Goal: Feedback & Contribution: Leave review/rating

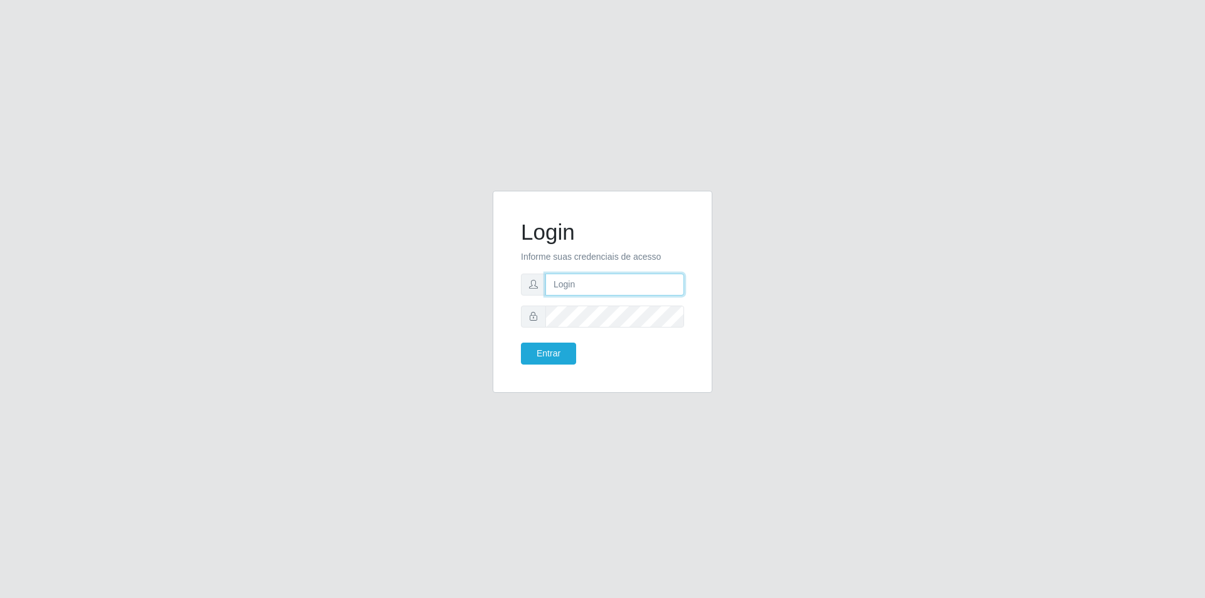
click at [572, 284] on input "text" at bounding box center [614, 285] width 139 height 22
type input "[PERSON_NAME][EMAIL_ADDRESS][DOMAIN_NAME]"
click at [521, 343] on button "Entrar" at bounding box center [548, 354] width 55 height 22
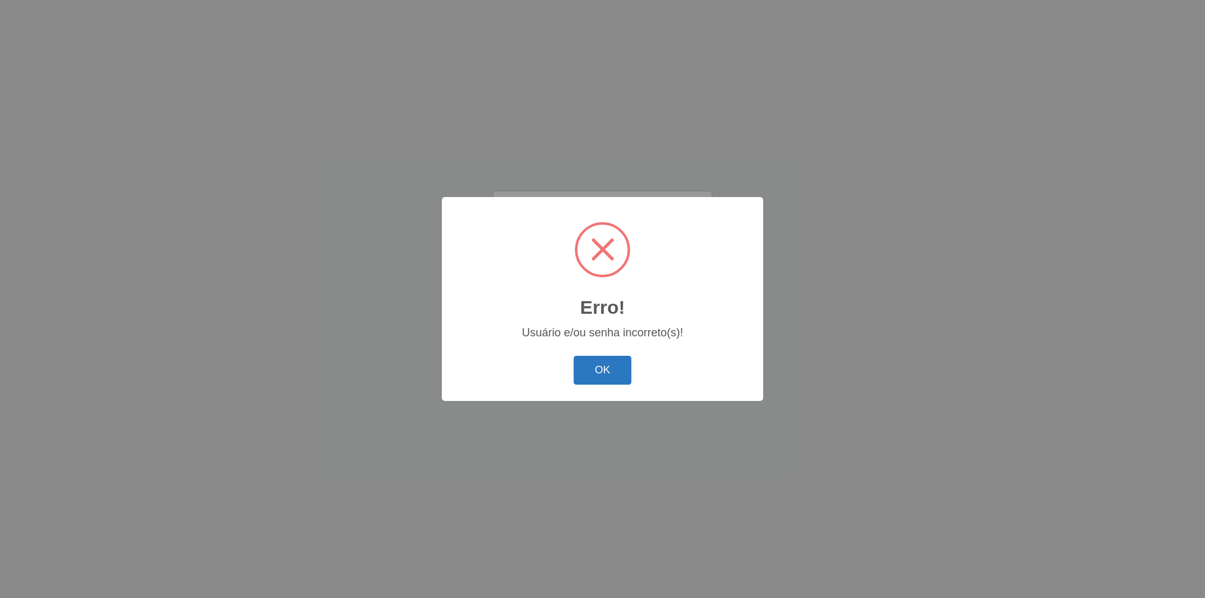
click at [596, 366] on button "OK" at bounding box center [602, 370] width 58 height 29
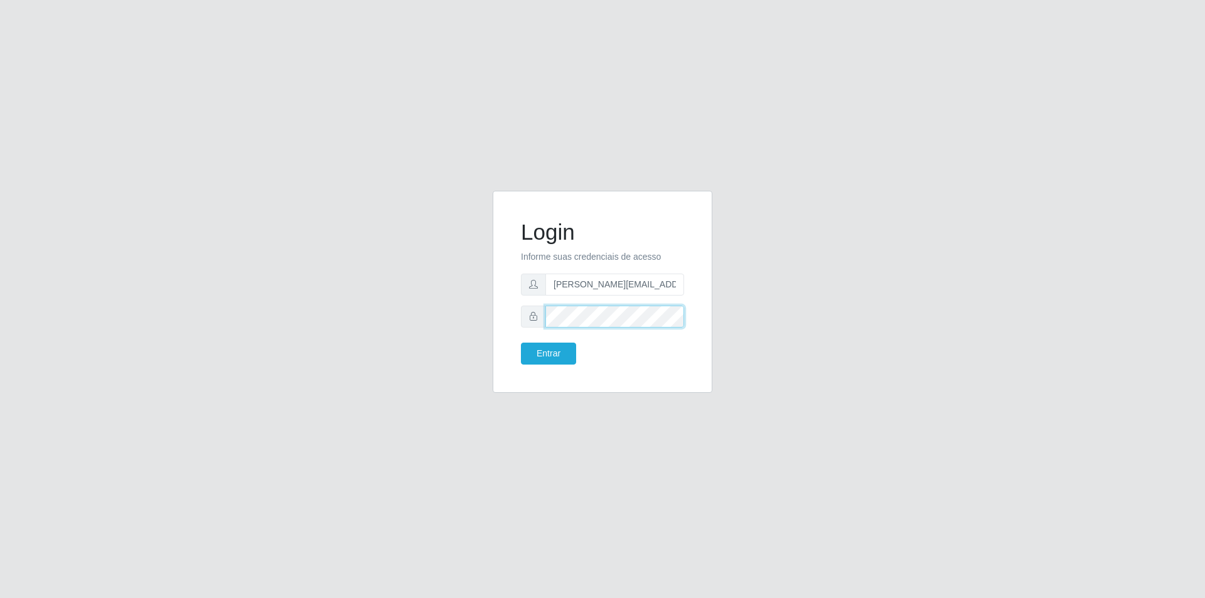
click at [457, 331] on div "Login Informe suas credenciais de acesso [PERSON_NAME][EMAIL_ADDRESS][DOMAIN_NA…" at bounding box center [602, 299] width 715 height 217
click at [521, 343] on button "Entrar" at bounding box center [548, 354] width 55 height 22
click at [550, 352] on button "Entrar" at bounding box center [548, 354] width 55 height 22
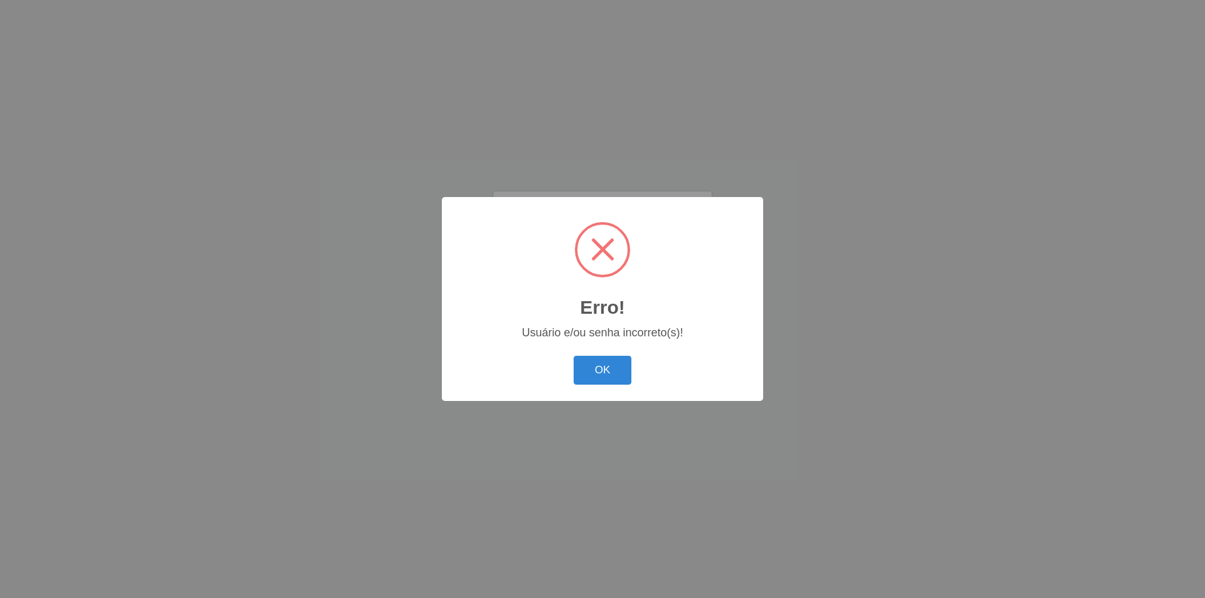
click at [592, 366] on div "Erro! × Usuário e/ou senha incorreto(s)! OK Cancel" at bounding box center [602, 298] width 321 height 203
click at [626, 366] on button "OK" at bounding box center [602, 370] width 58 height 29
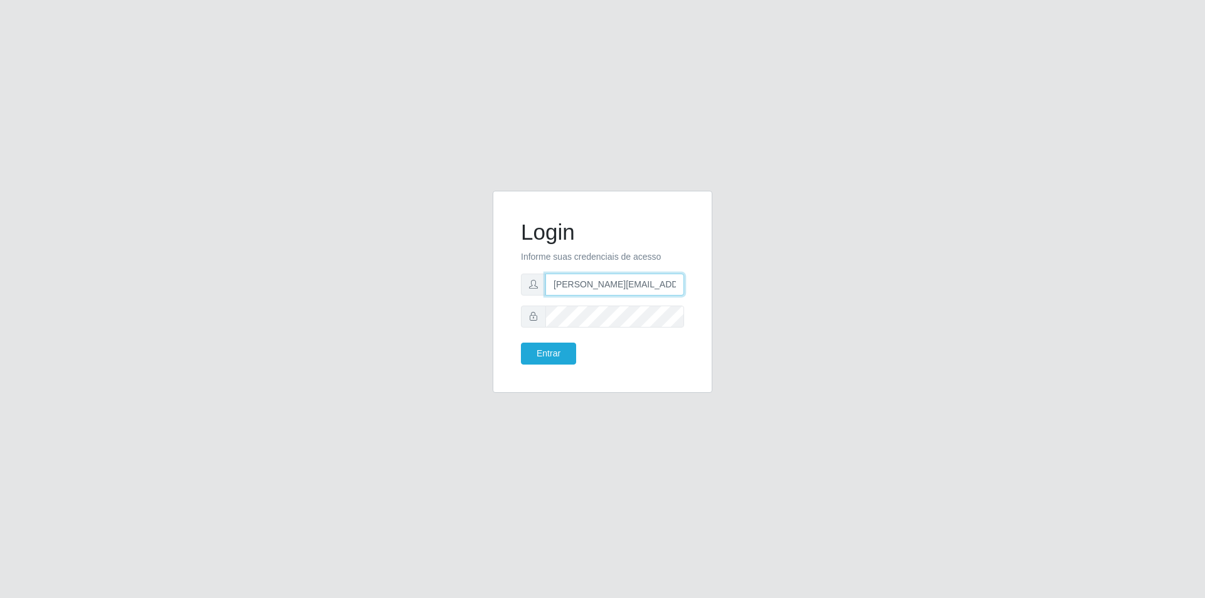
scroll to position [0, 19]
drag, startPoint x: 673, startPoint y: 286, endPoint x: 570, endPoint y: 285, distance: 102.9
click at [570, 285] on input "[PERSON_NAME][EMAIL_ADDRESS][DOMAIN_NAME]" at bounding box center [614, 285] width 139 height 22
drag, startPoint x: 666, startPoint y: 286, endPoint x: 597, endPoint y: 290, distance: 69.2
click at [597, 290] on input "[PERSON_NAME][EMAIL_ADDRESS][DOMAIN_NAME]" at bounding box center [614, 285] width 139 height 22
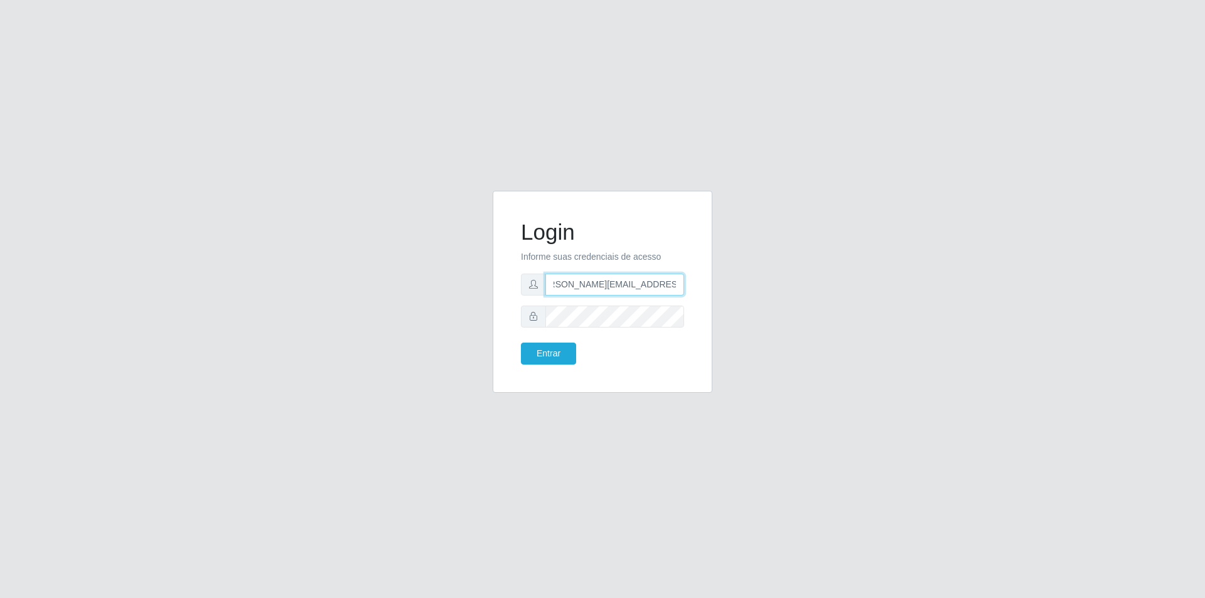
scroll to position [0, 22]
drag, startPoint x: 670, startPoint y: 285, endPoint x: 624, endPoint y: 285, distance: 45.8
click at [624, 285] on input "[PERSON_NAME][EMAIL_ADDRESS][DOMAIN_NAME]" at bounding box center [614, 285] width 139 height 22
drag, startPoint x: 575, startPoint y: 286, endPoint x: 720, endPoint y: 287, distance: 145.6
click at [722, 287] on div "Login Informe suas credenciais de acesso [PERSON_NAME][EMAIL_ADDRESS][DOMAIN_NA…" at bounding box center [602, 299] width 715 height 217
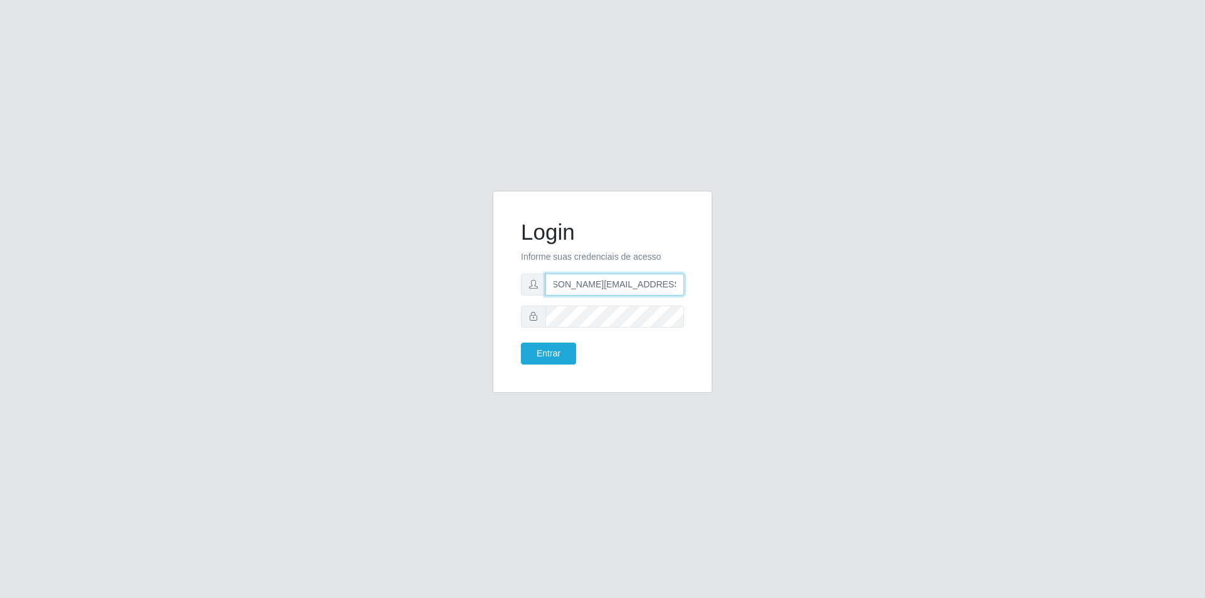
drag, startPoint x: 550, startPoint y: 286, endPoint x: 670, endPoint y: 288, distance: 119.8
click at [670, 288] on input "[PERSON_NAME][EMAIL_ADDRESS][DOMAIN_NAME]" at bounding box center [614, 285] width 139 height 22
click at [821, 308] on div "Login Informe suas credenciais de acesso [PERSON_NAME][EMAIL_ADDRESS][DOMAIN_NA…" at bounding box center [602, 299] width 715 height 217
click at [486, 326] on div "Login Informe suas credenciais de acesso [PERSON_NAME][EMAIL_ADDRESS][DOMAIN_NA…" at bounding box center [602, 299] width 238 height 217
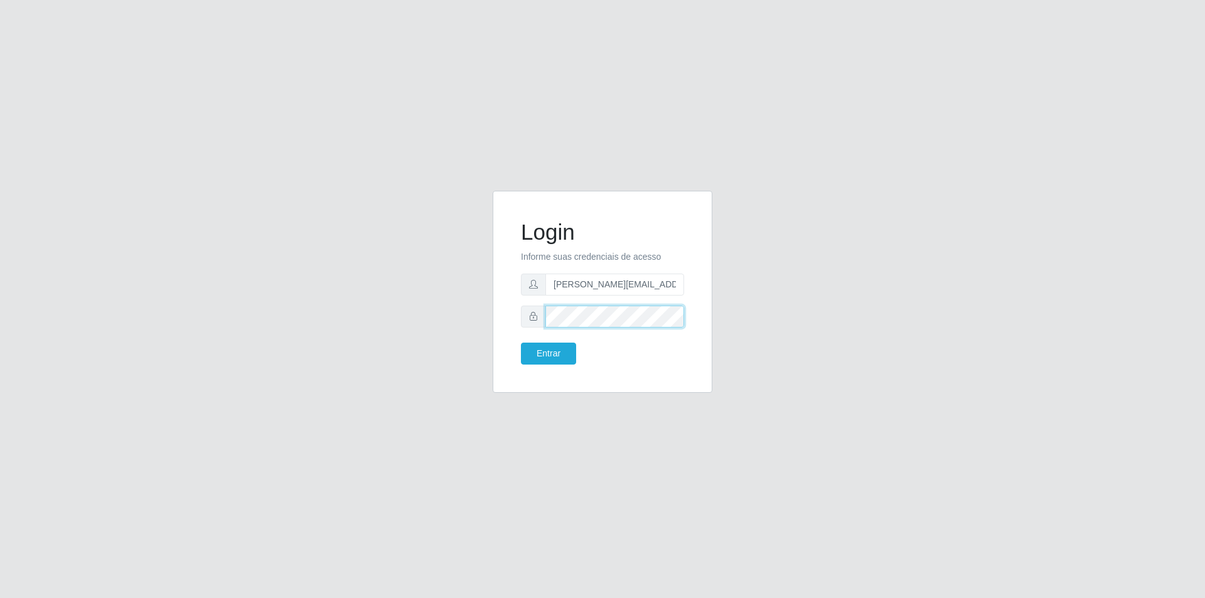
click at [521, 343] on button "Entrar" at bounding box center [548, 354] width 55 height 22
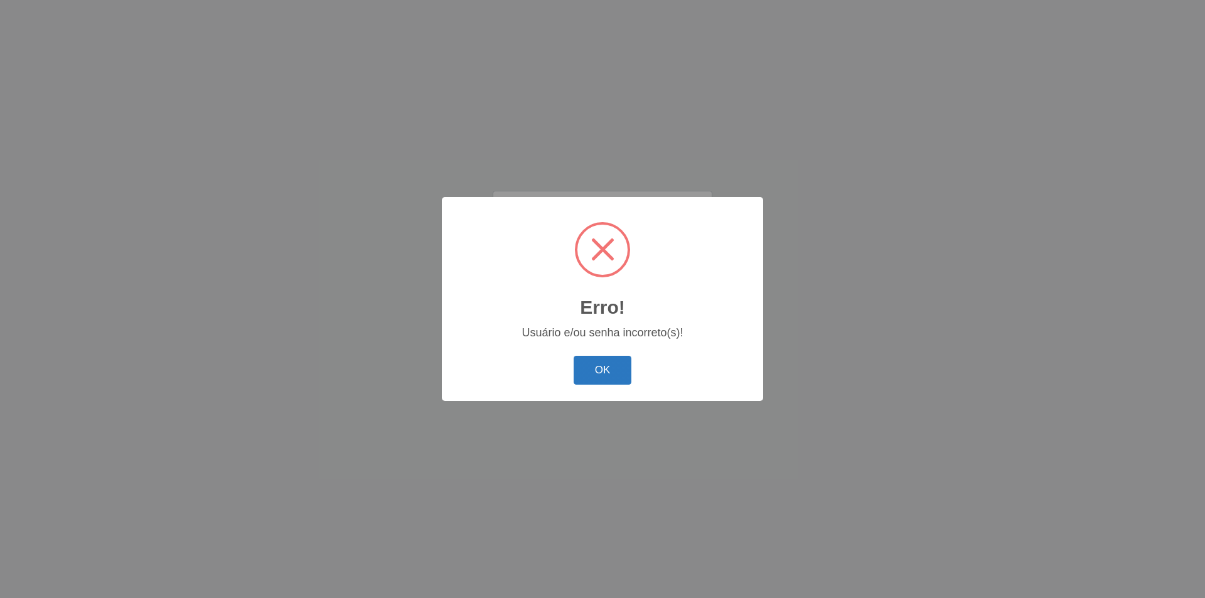
click at [615, 370] on button "OK" at bounding box center [602, 370] width 58 height 29
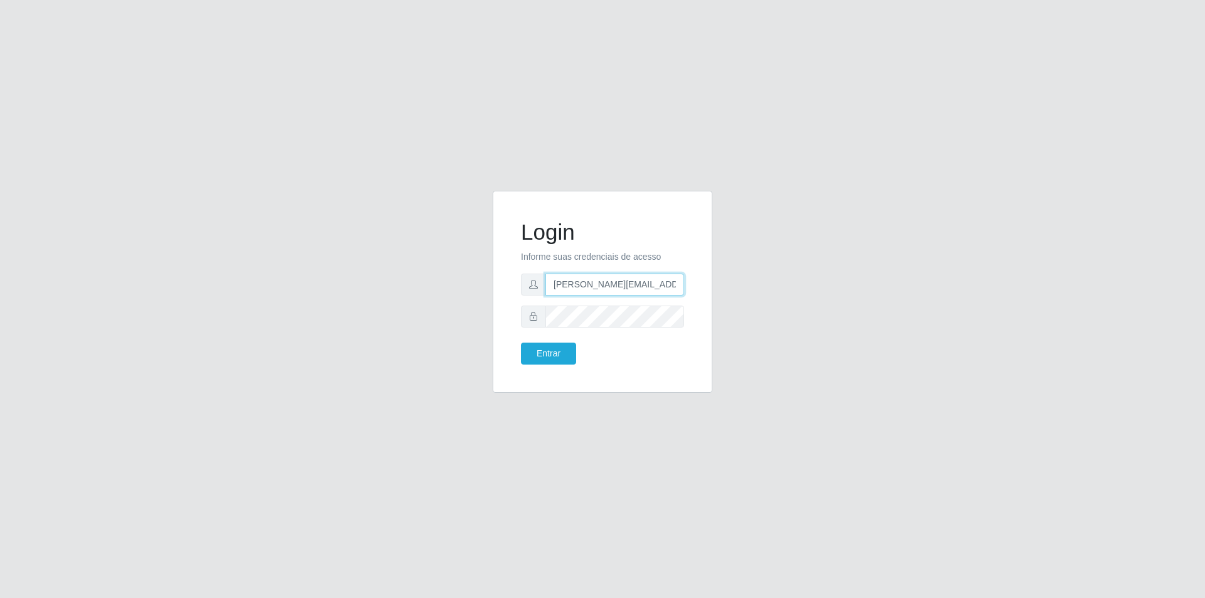
drag, startPoint x: 661, startPoint y: 282, endPoint x: 557, endPoint y: 280, distance: 104.2
click at [544, 282] on div "[PERSON_NAME][EMAIL_ADDRESS][DOMAIN_NAME]" at bounding box center [602, 285] width 163 height 22
drag, startPoint x: 668, startPoint y: 286, endPoint x: 567, endPoint y: 302, distance: 102.2
click at [567, 302] on form "Login Informe suas credenciais de acesso [PERSON_NAME][EMAIL_ADDRESS][DOMAIN_NA…" at bounding box center [602, 292] width 163 height 146
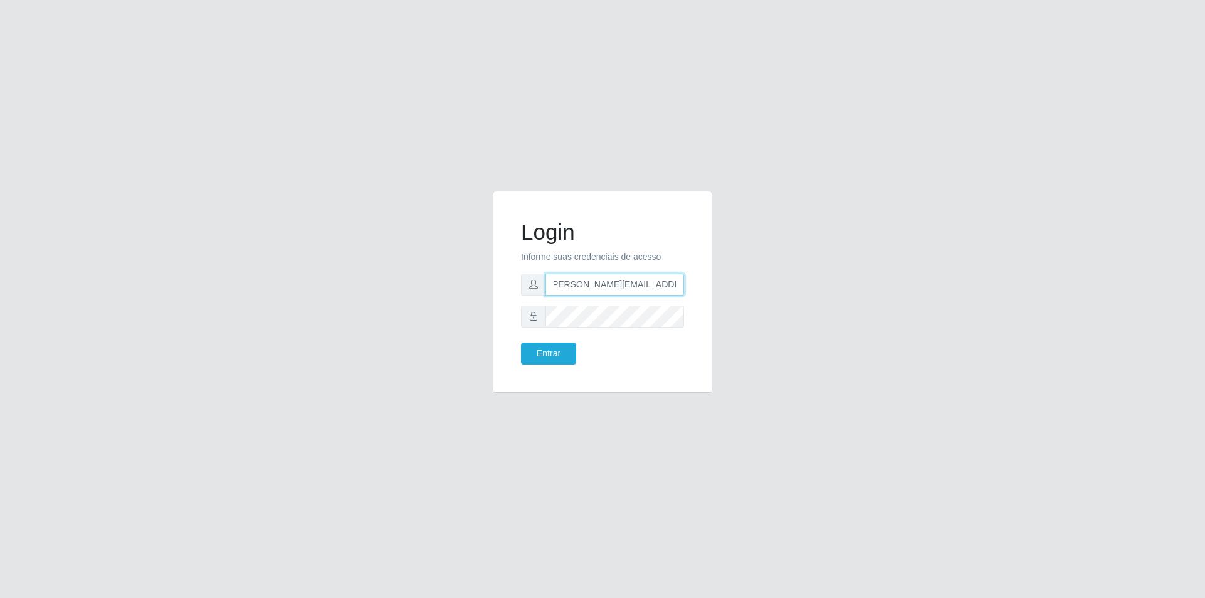
scroll to position [0, 20]
drag, startPoint x: 673, startPoint y: 286, endPoint x: 626, endPoint y: 287, distance: 47.7
click at [575, 293] on input "[PERSON_NAME][EMAIL_ADDRESS][DOMAIN_NAME]" at bounding box center [614, 285] width 139 height 22
drag, startPoint x: 666, startPoint y: 285, endPoint x: 580, endPoint y: 293, distance: 86.3
click at [580, 293] on input "[PERSON_NAME][EMAIL_ADDRESS][DOMAIN_NAME]" at bounding box center [614, 285] width 139 height 22
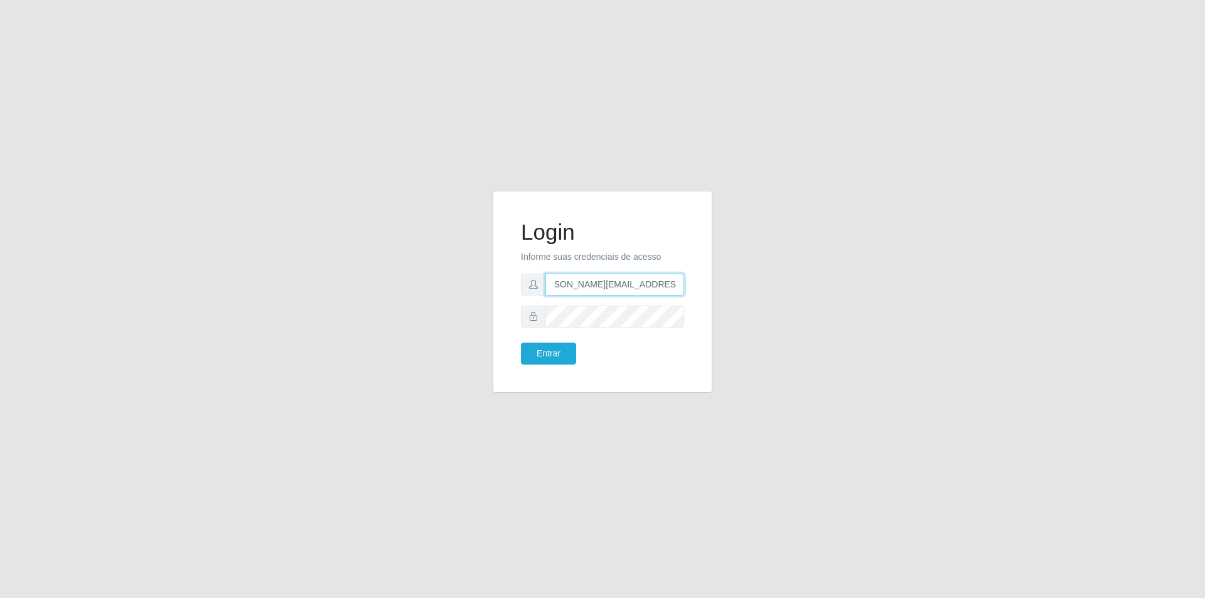
scroll to position [0, 22]
drag, startPoint x: 674, startPoint y: 287, endPoint x: 589, endPoint y: 294, distance: 85.6
click at [589, 294] on input "[PERSON_NAME][EMAIL_ADDRESS][DOMAIN_NAME]" at bounding box center [614, 285] width 139 height 22
drag, startPoint x: 678, startPoint y: 285, endPoint x: 515, endPoint y: 296, distance: 162.8
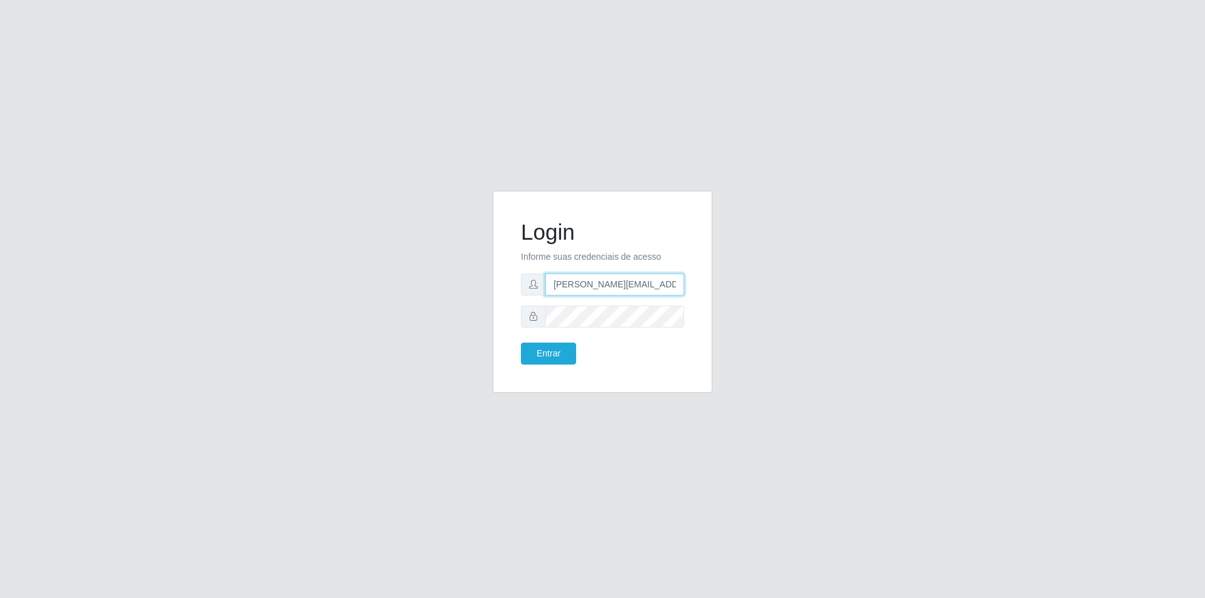
click at [515, 296] on div "Login Informe suas credenciais de acesso [PERSON_NAME][EMAIL_ADDRESS][DOMAIN_NA…" at bounding box center [602, 291] width 188 height 171
drag, startPoint x: 673, startPoint y: 285, endPoint x: 511, endPoint y: 319, distance: 165.2
click at [513, 319] on div "Login Informe suas credenciais de acesso [PERSON_NAME][EMAIL_ADDRESS][DOMAIN_NA…" at bounding box center [602, 291] width 188 height 171
click at [521, 343] on button "Entrar" at bounding box center [548, 354] width 55 height 22
click at [553, 361] on button "Entrar" at bounding box center [548, 354] width 55 height 22
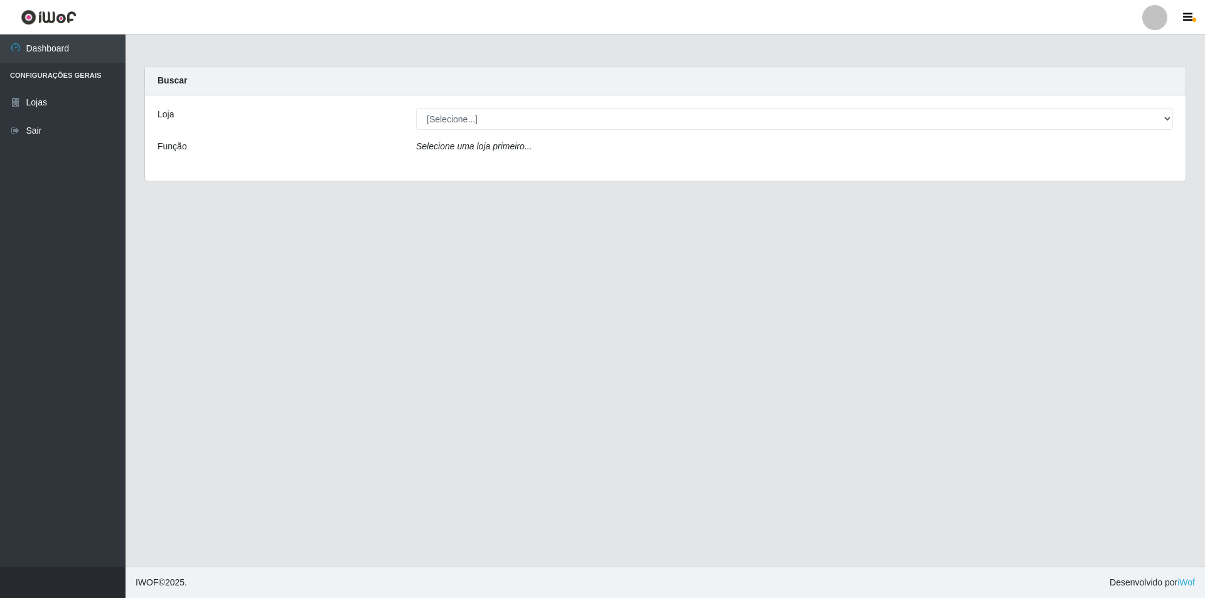
click at [193, 117] on div "Loja" at bounding box center [277, 119] width 258 height 22
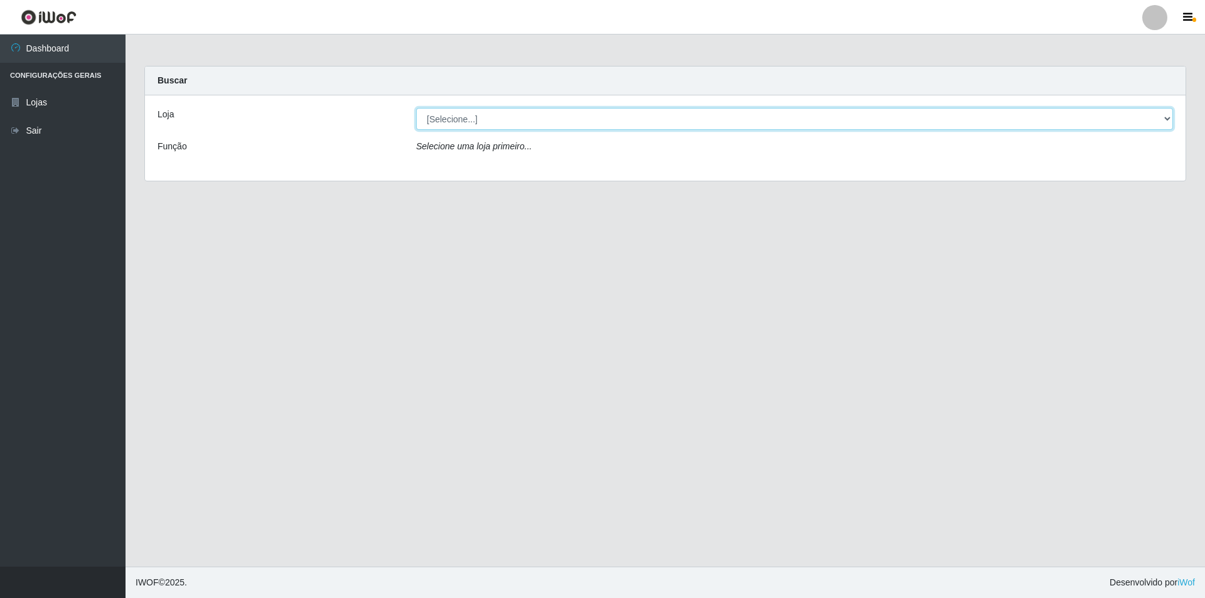
click at [1164, 112] on select "[Selecione...] Extrabom - Loja 01 Centro de Distribuição" at bounding box center [794, 119] width 757 height 22
select select "435"
click at [416, 108] on select "[Selecione...] Extrabom - Loja 01 Centro de Distribuição" at bounding box center [794, 119] width 757 height 22
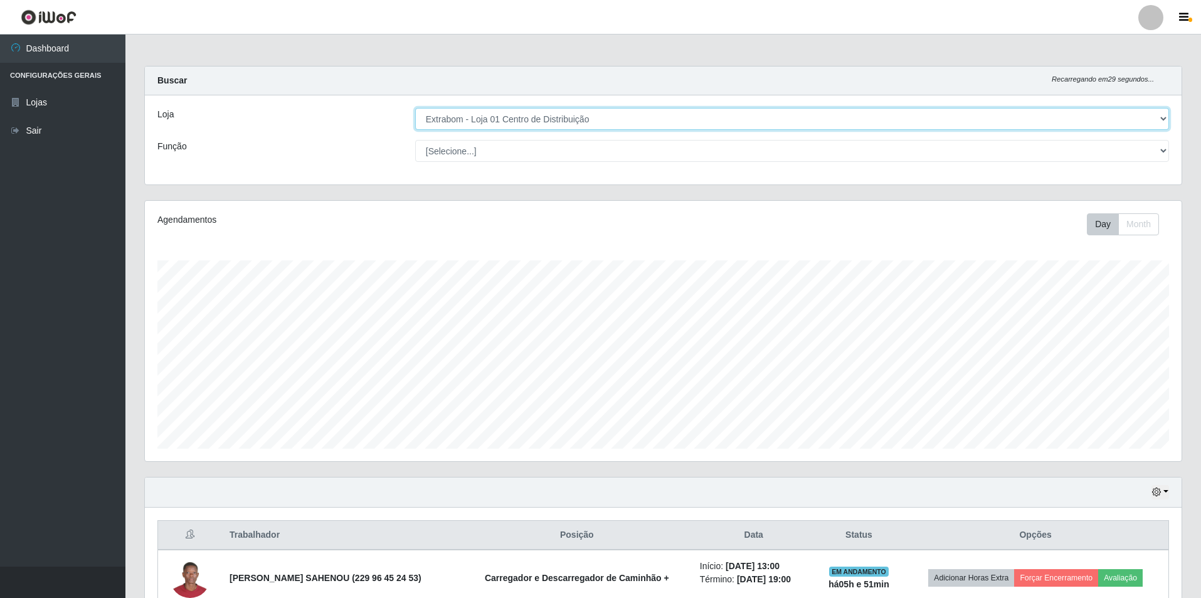
scroll to position [260, 1037]
click at [1161, 149] on select "[Selecione...] Carregador e Descarregador de Caminhão Carregador e Descarregado…" at bounding box center [792, 151] width 754 height 22
select select "138"
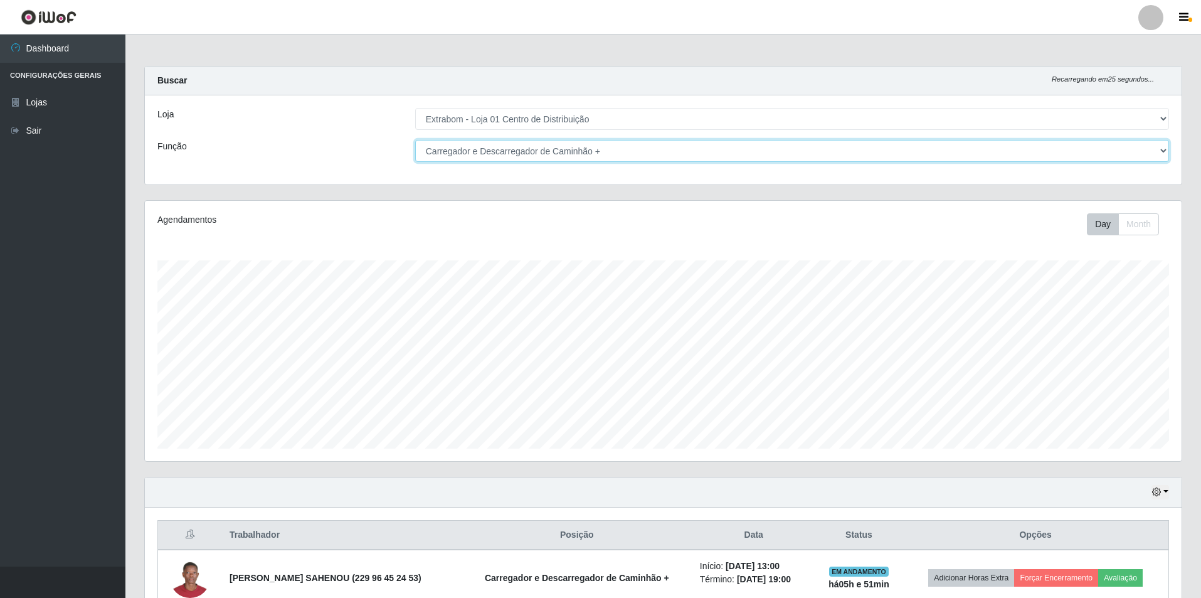
click at [415, 140] on select "[Selecione...] Carregador e Descarregador de Caminhão Carregador e Descarregado…" at bounding box center [792, 151] width 754 height 22
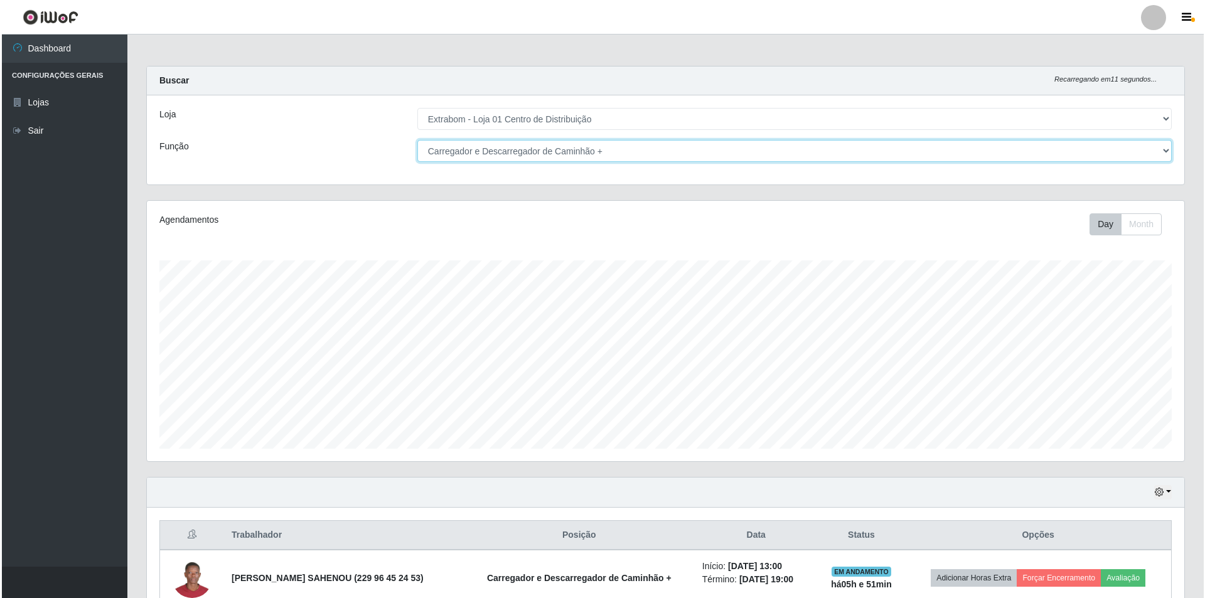
scroll to position [124, 0]
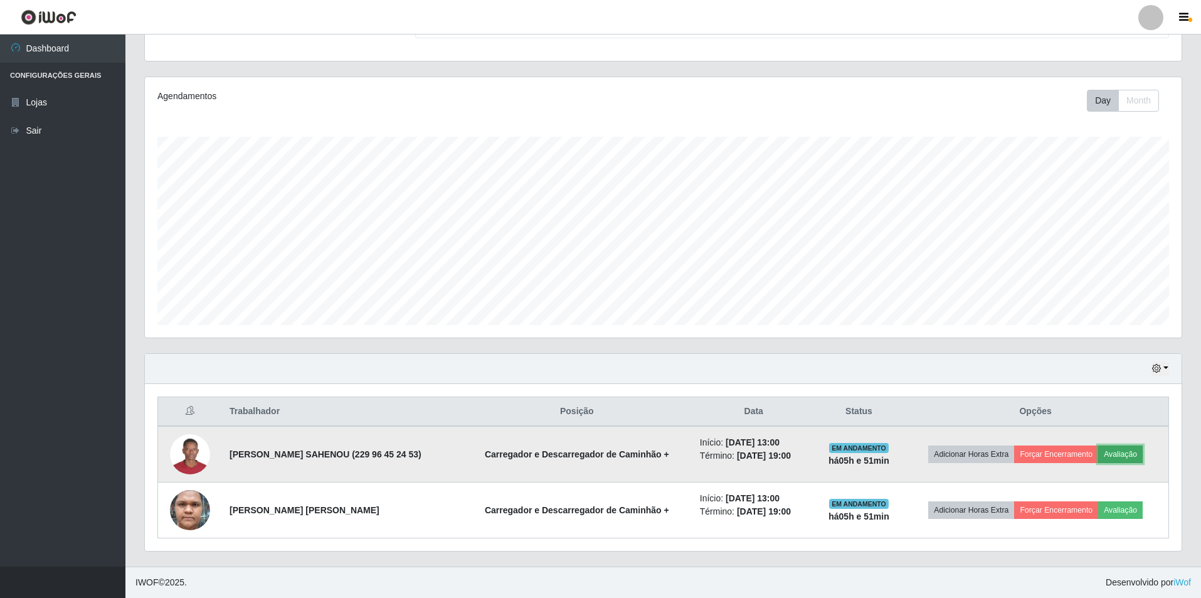
click at [1135, 455] on button "Avaliação" at bounding box center [1121, 454] width 45 height 18
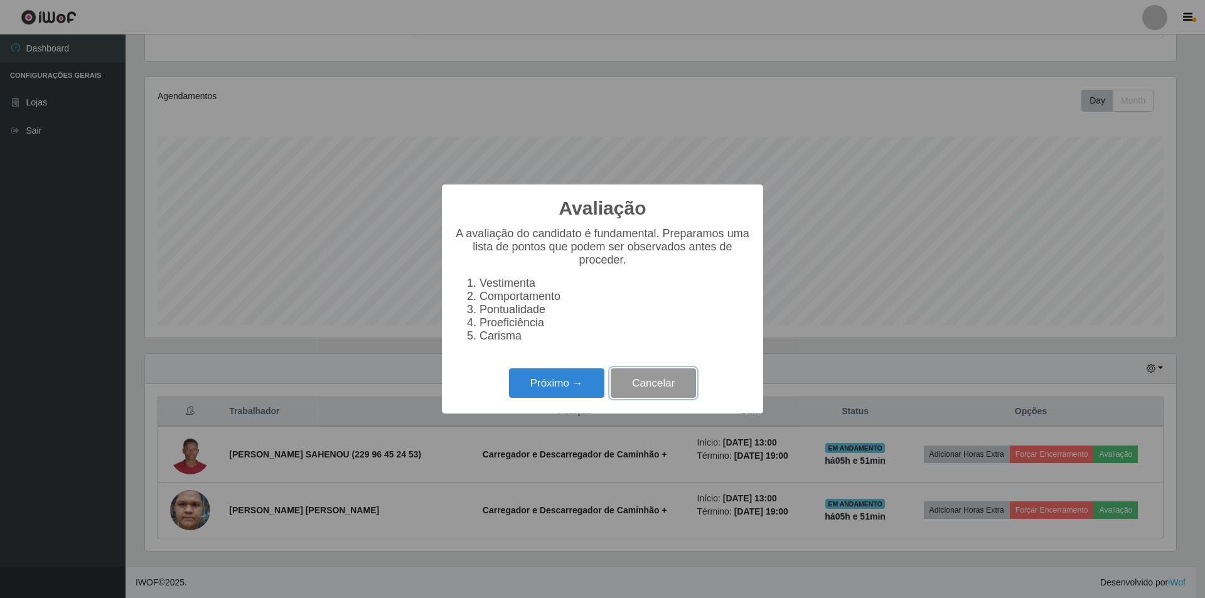
click at [674, 386] on button "Cancelar" at bounding box center [652, 382] width 85 height 29
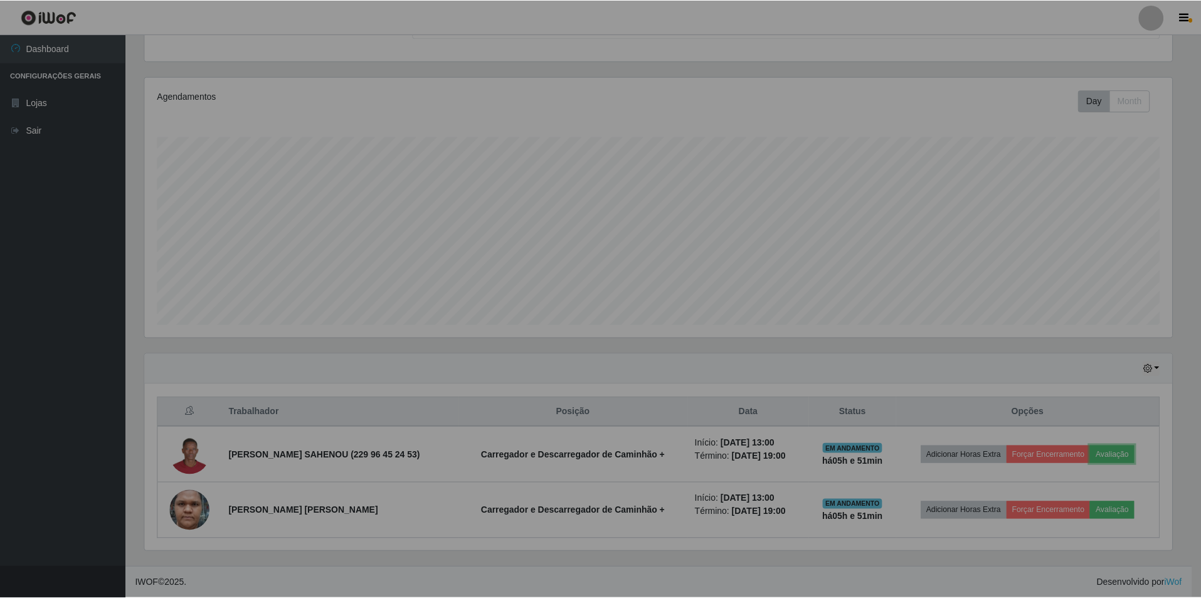
scroll to position [260, 1037]
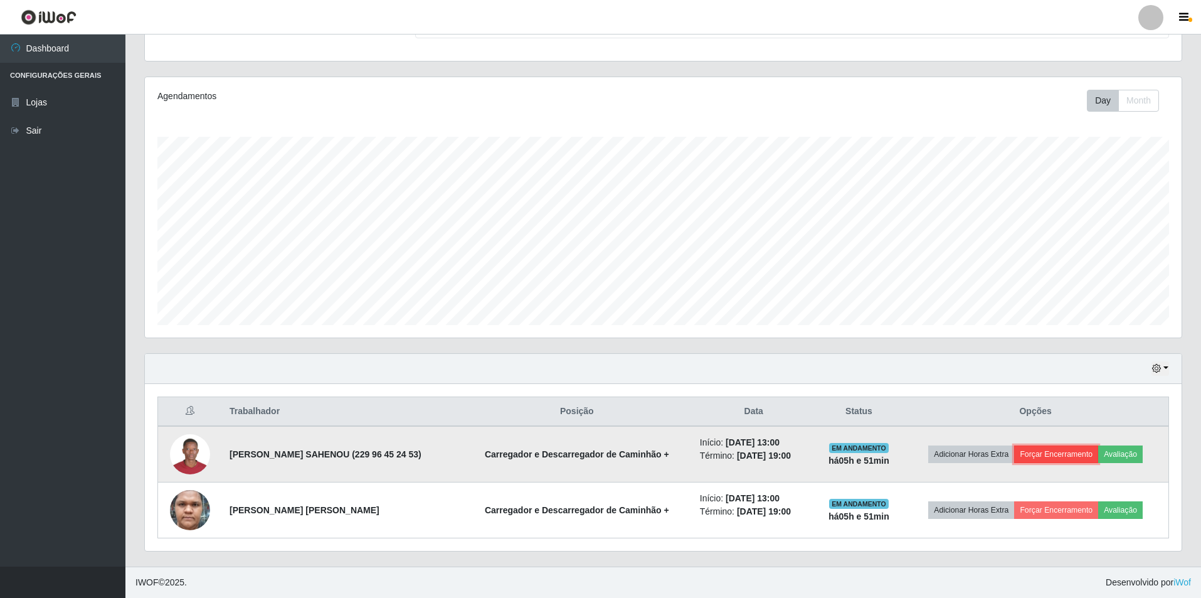
click at [1058, 452] on button "Forçar Encerramento" at bounding box center [1057, 454] width 84 height 18
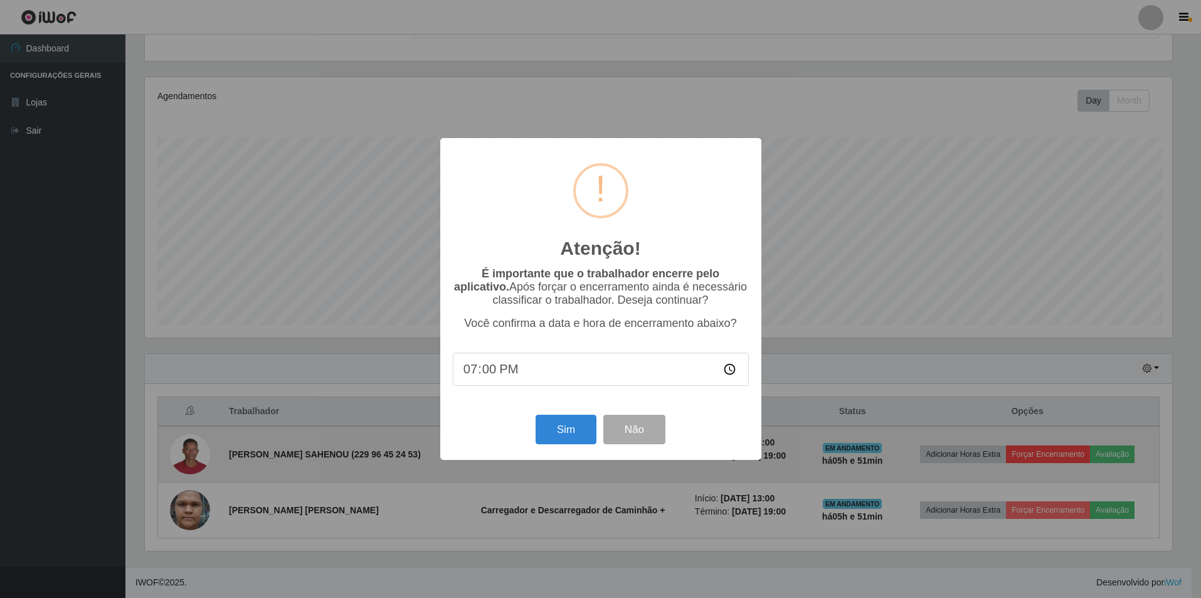
scroll to position [260, 1031]
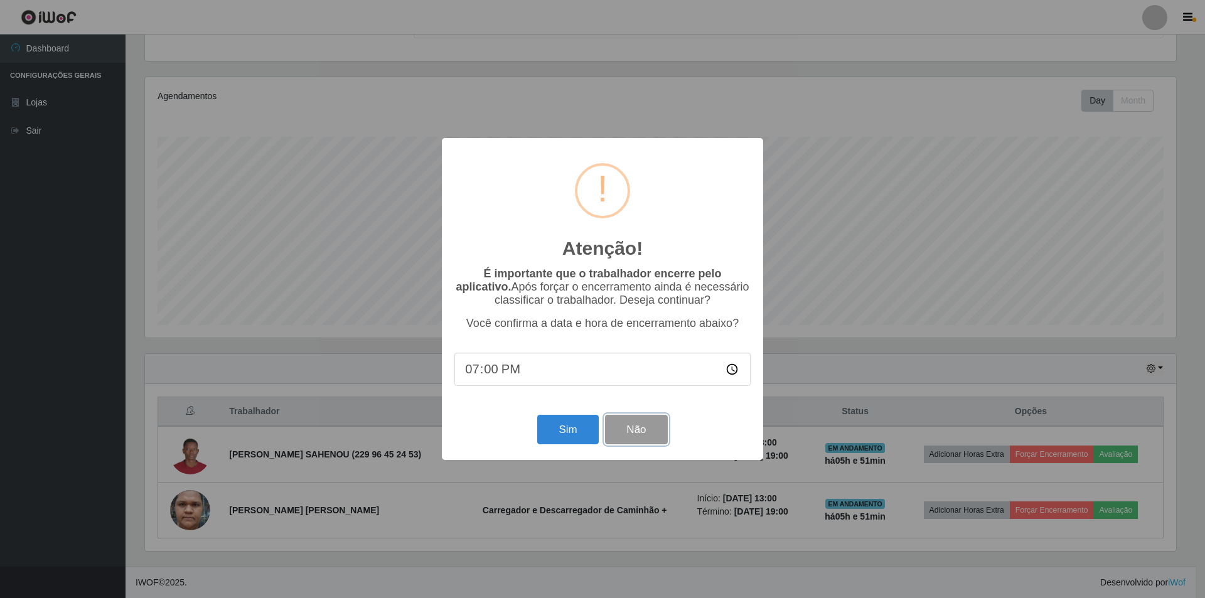
click at [639, 426] on button "Não" at bounding box center [636, 429] width 62 height 29
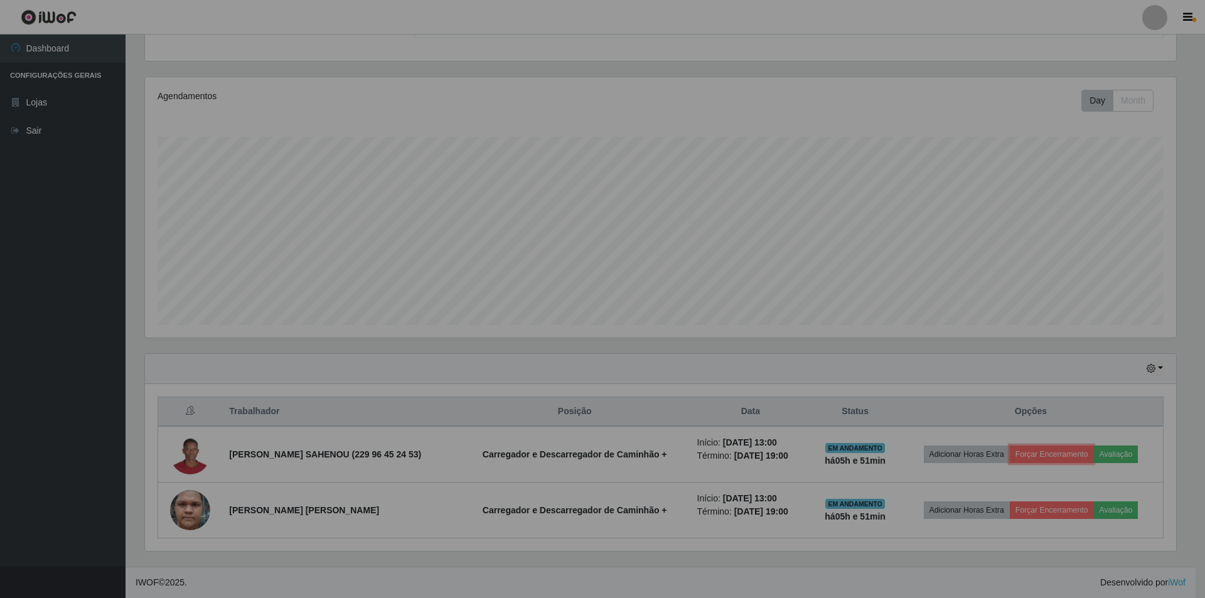
scroll to position [260, 1037]
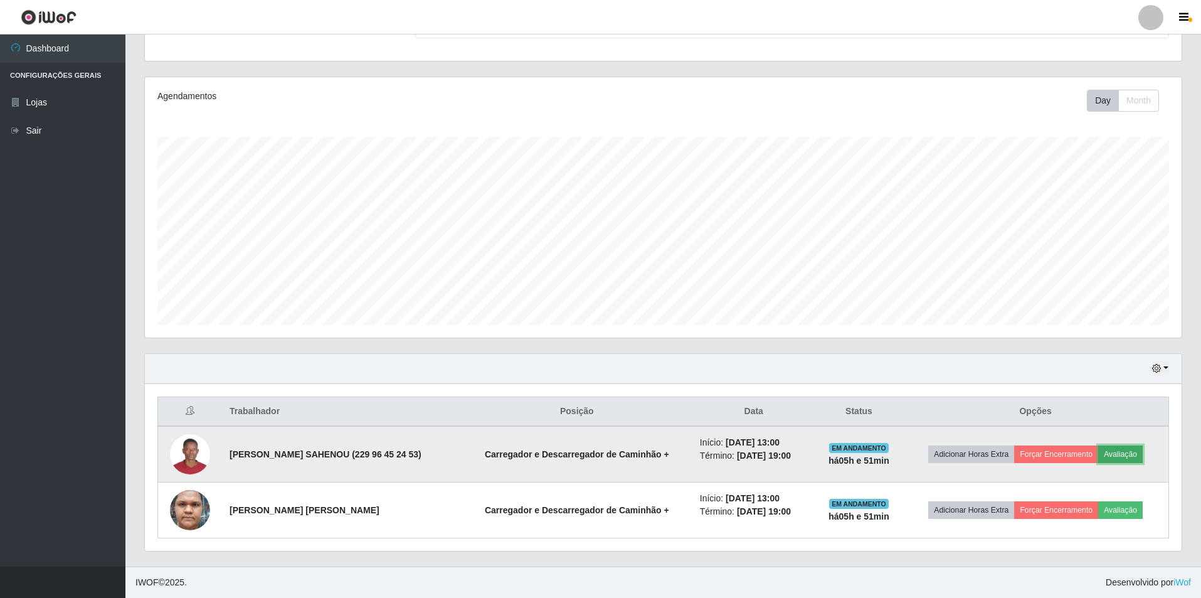
click at [1126, 452] on button "Avaliação" at bounding box center [1121, 454] width 45 height 18
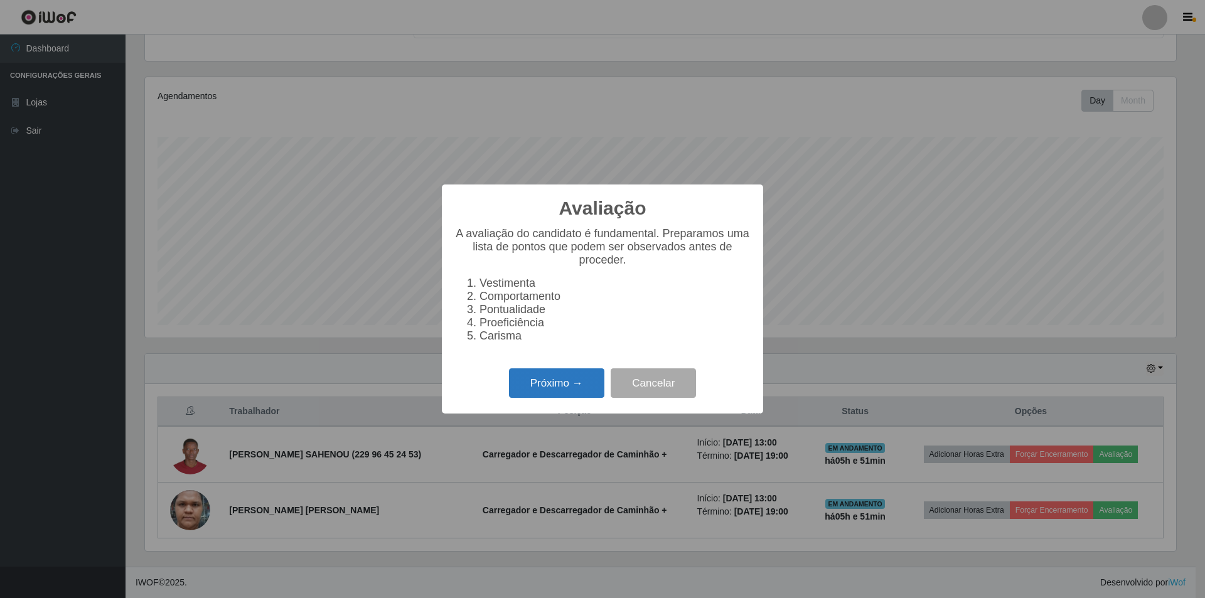
click at [580, 390] on button "Próximo →" at bounding box center [556, 382] width 95 height 29
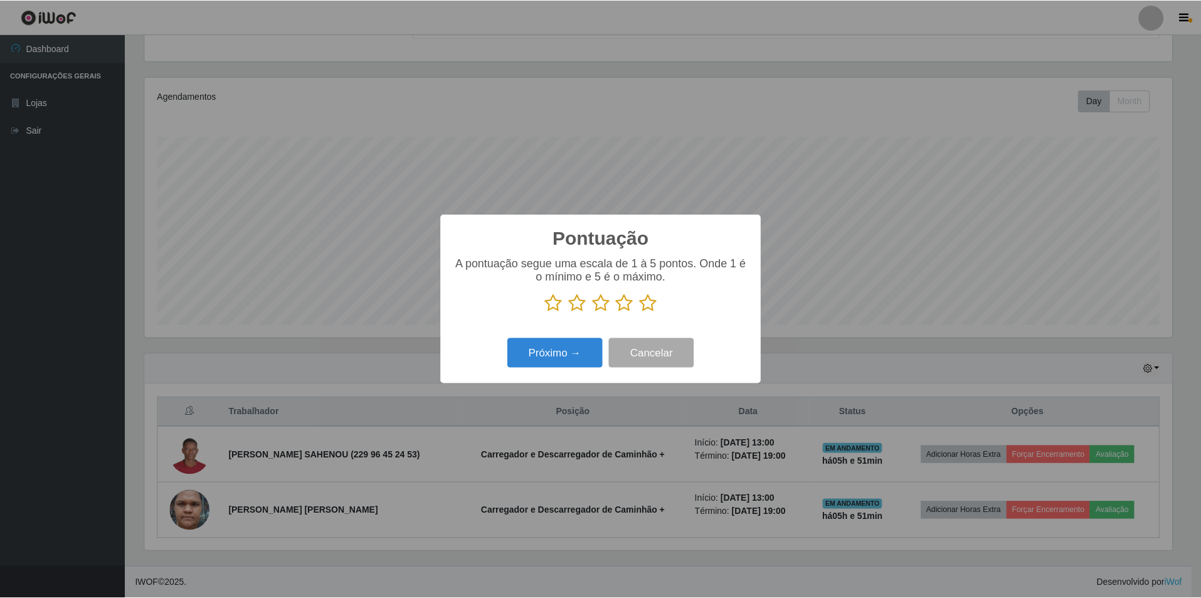
scroll to position [627141, 626371]
click at [578, 352] on button "Próximo →" at bounding box center [556, 352] width 95 height 29
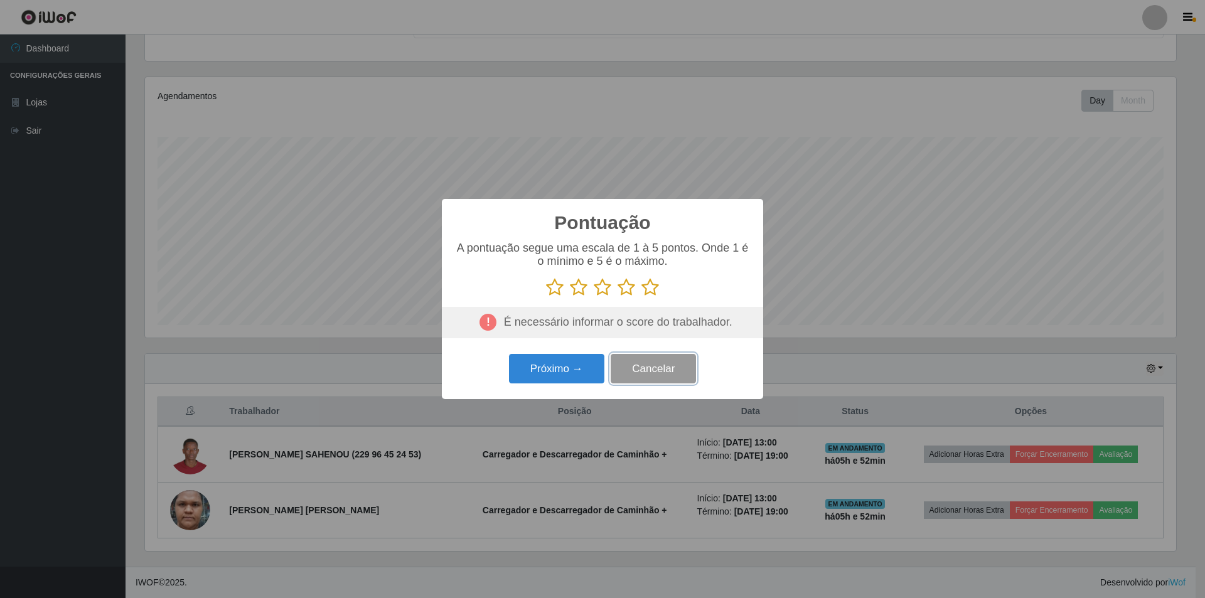
click at [662, 377] on button "Cancelar" at bounding box center [652, 368] width 85 height 29
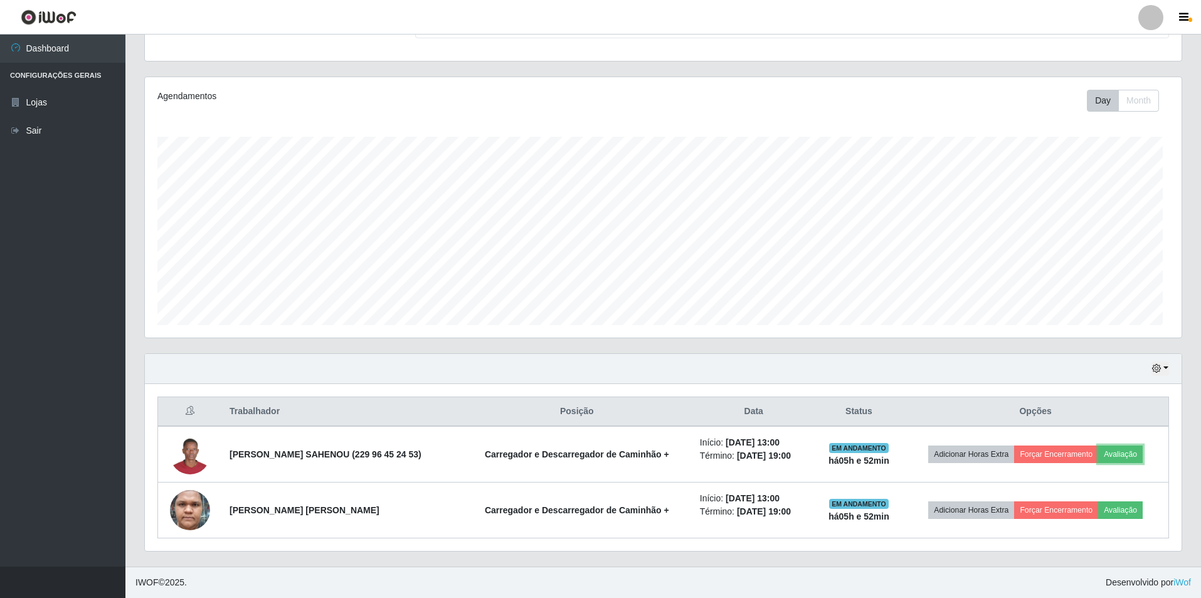
scroll to position [260, 1037]
click at [1167, 368] on button "button" at bounding box center [1161, 368] width 18 height 14
click at [1022, 368] on div "Hoje 1 dia 3 dias 1 Semana Não encerrados" at bounding box center [663, 369] width 1037 height 30
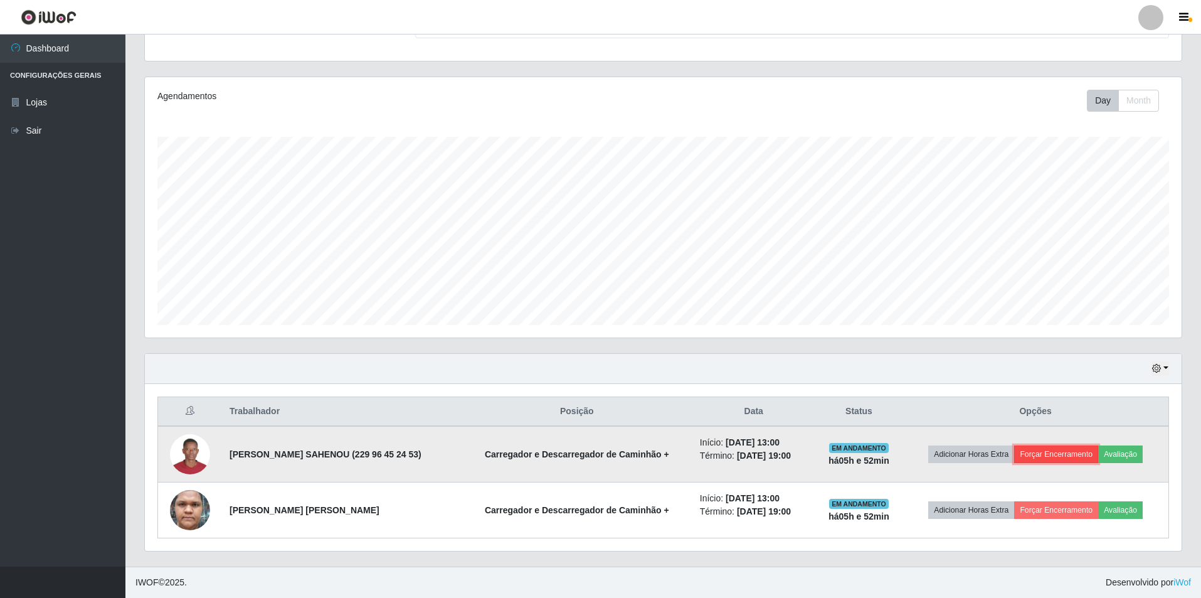
click at [1051, 452] on button "Forçar Encerramento" at bounding box center [1057, 454] width 84 height 18
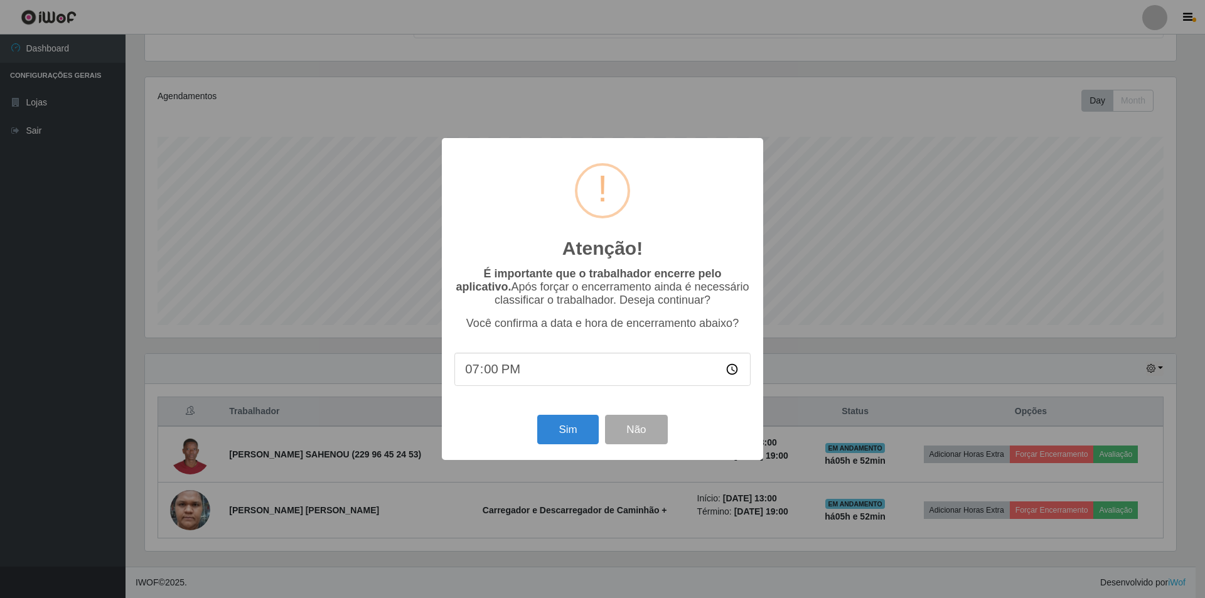
click at [859, 164] on div "Atenção! × É importante que o trabalhador encerre pelo aplicativo. Após forçar …" at bounding box center [602, 299] width 1205 height 598
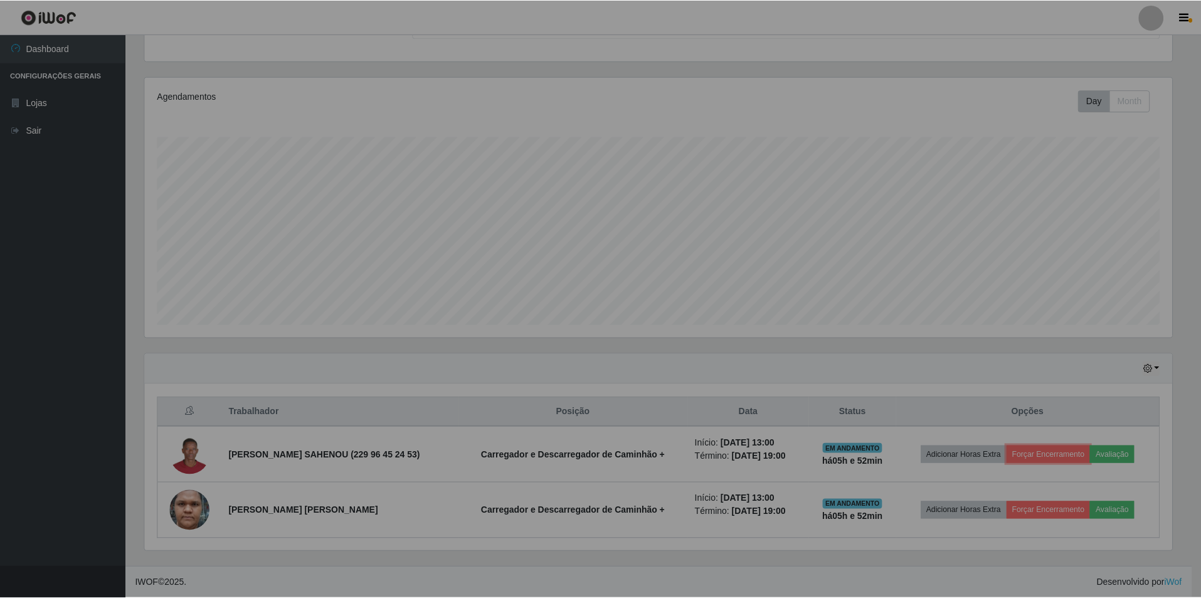
scroll to position [260, 1037]
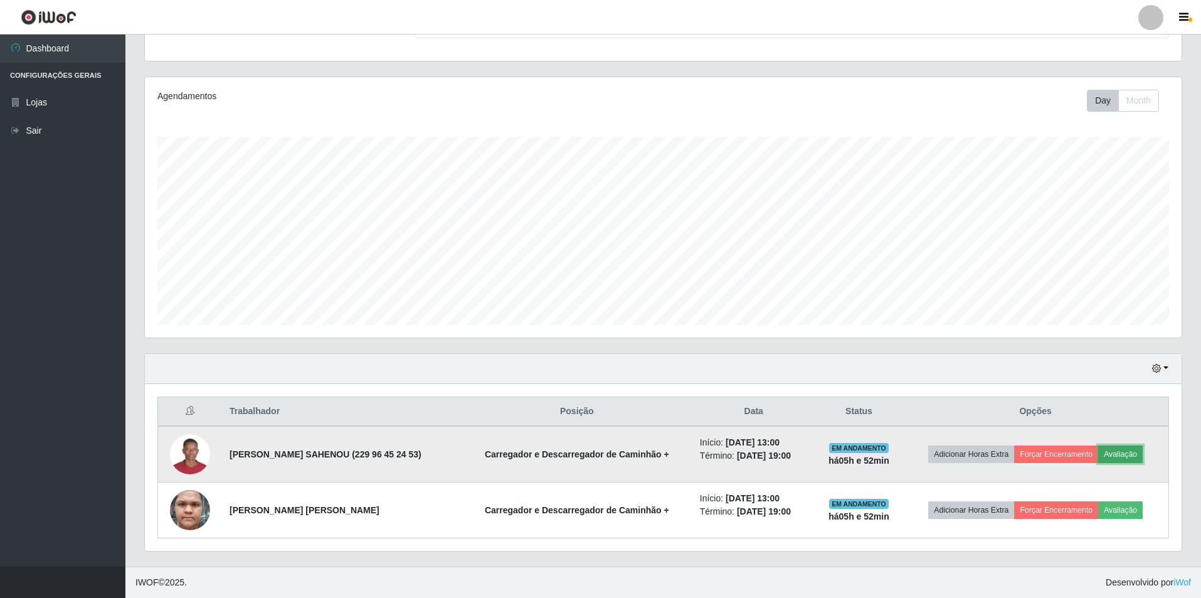
click at [1130, 452] on button "Avaliação" at bounding box center [1121, 454] width 45 height 18
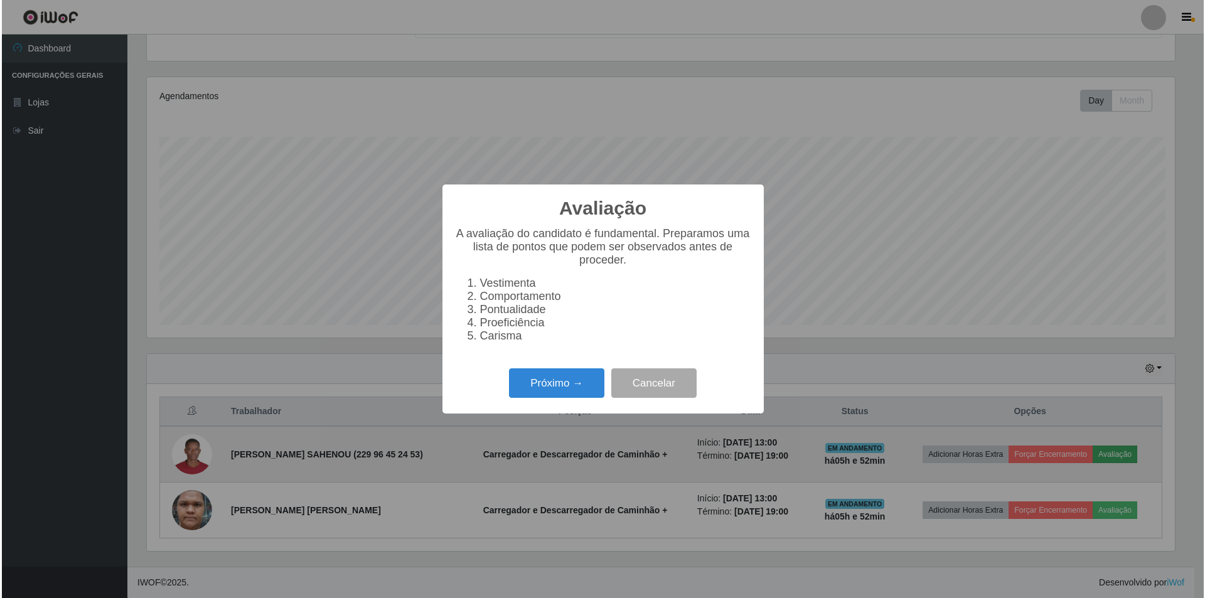
scroll to position [260, 1031]
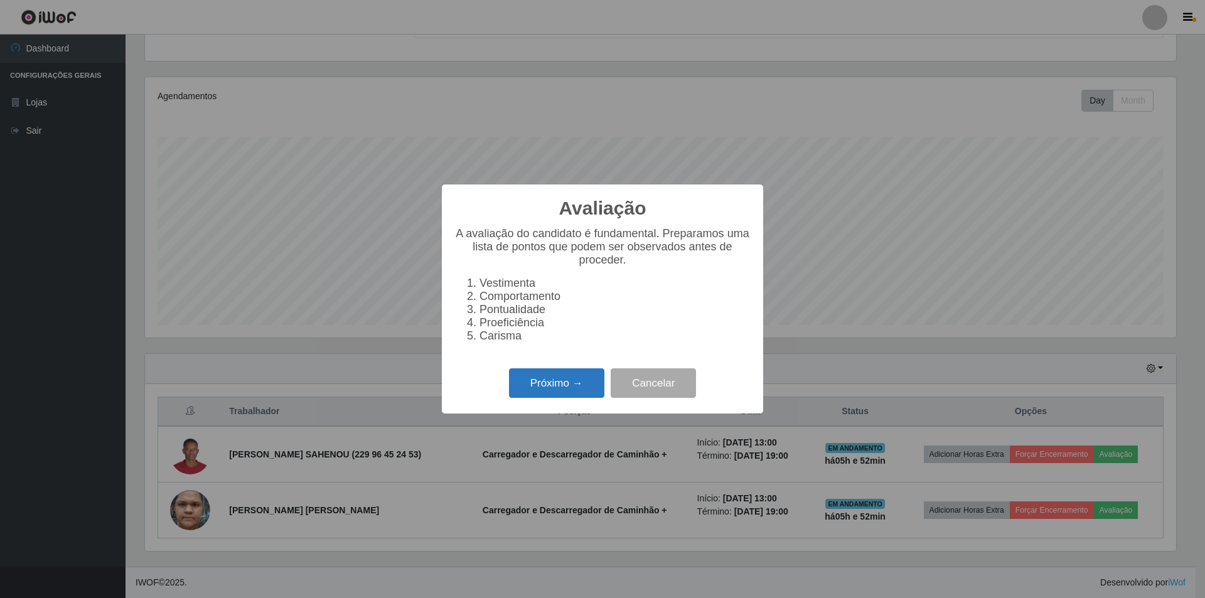
click at [573, 391] on button "Próximo →" at bounding box center [556, 382] width 95 height 29
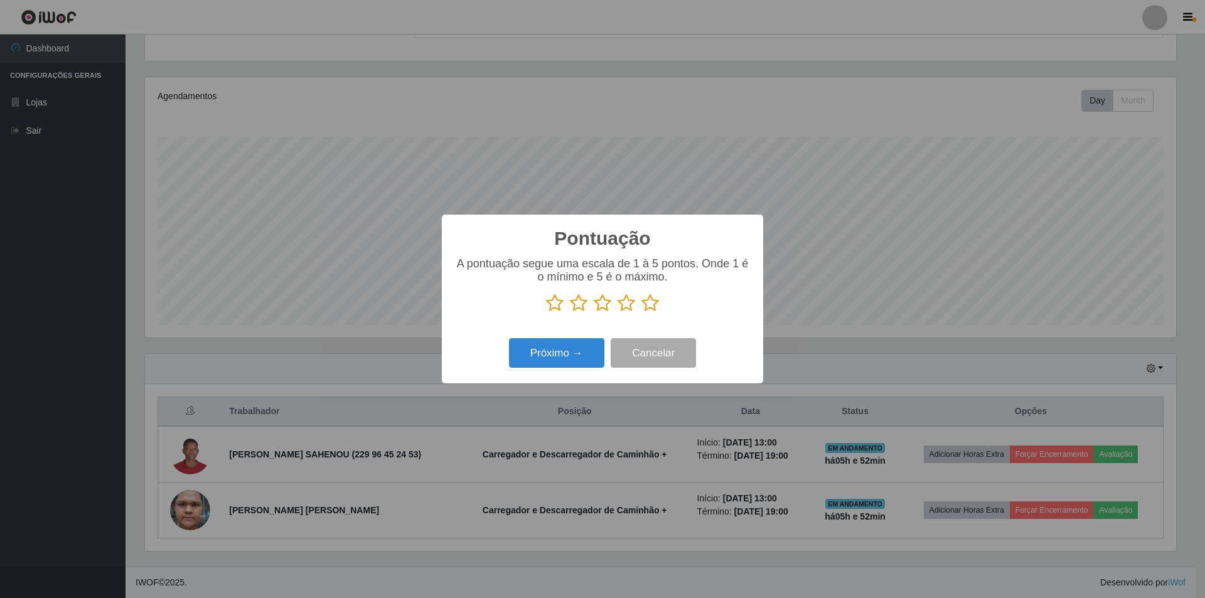
click at [553, 304] on icon at bounding box center [555, 303] width 18 height 19
click at [546, 312] on input "radio" at bounding box center [546, 312] width 0 height 0
click at [575, 353] on button "Próximo →" at bounding box center [556, 352] width 95 height 29
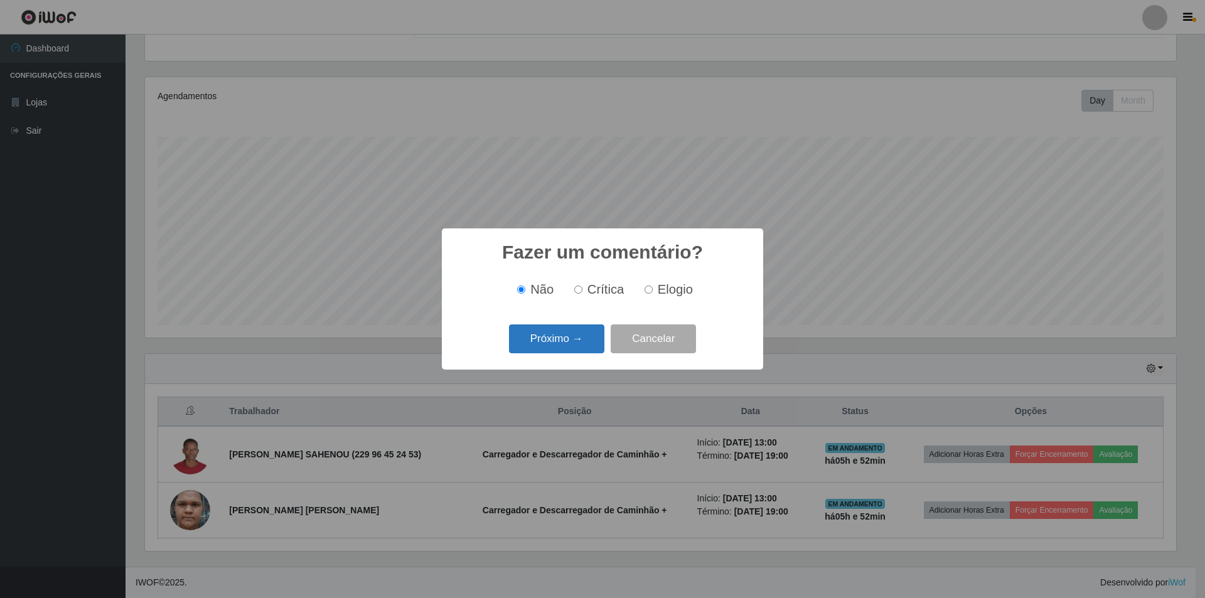
click at [572, 336] on button "Próximo →" at bounding box center [556, 338] width 95 height 29
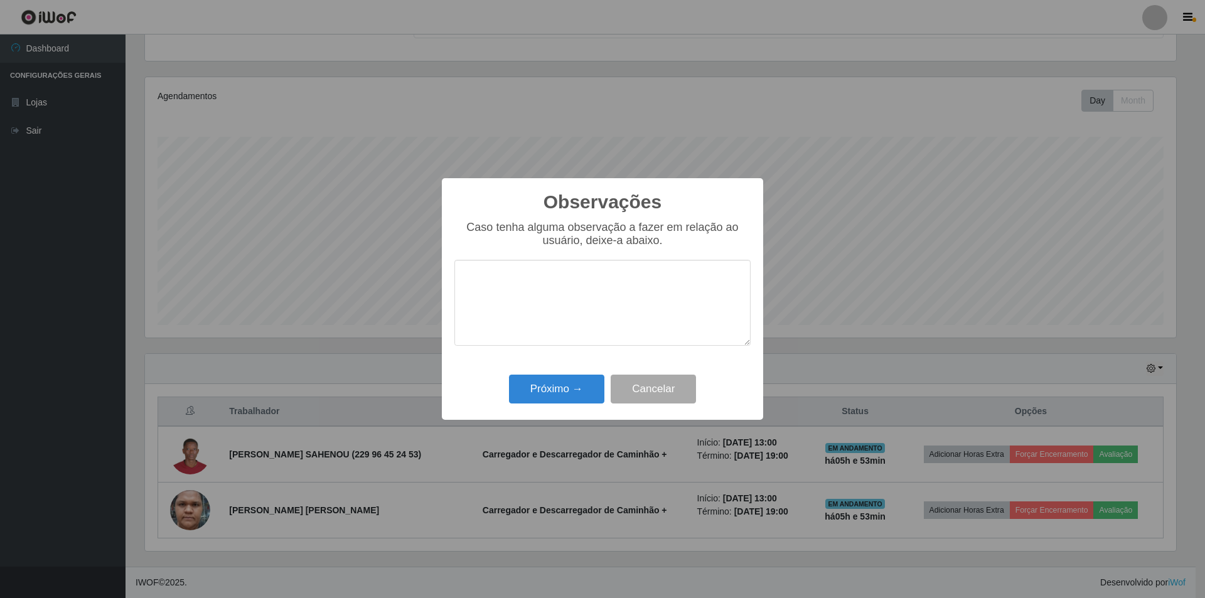
click at [514, 269] on textarea at bounding box center [602, 303] width 296 height 86
type textarea "b"
type textarea "Baixa produtividade"
click at [569, 391] on button "Próximo →" at bounding box center [556, 389] width 95 height 29
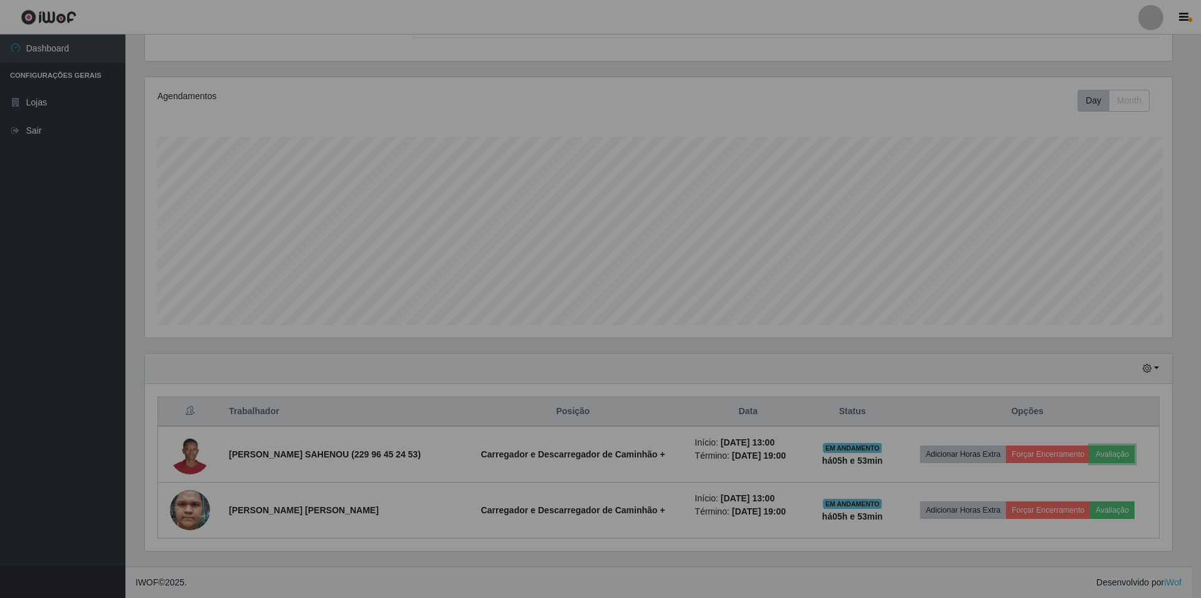
scroll to position [260, 1037]
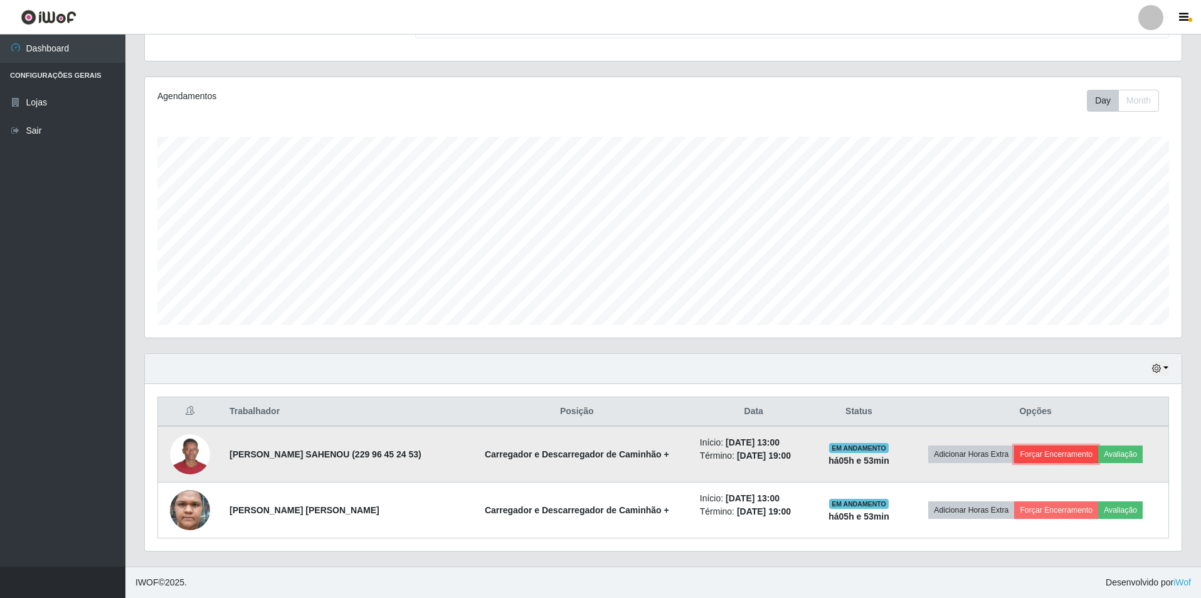
click at [1043, 450] on button "Forçar Encerramento" at bounding box center [1057, 454] width 84 height 18
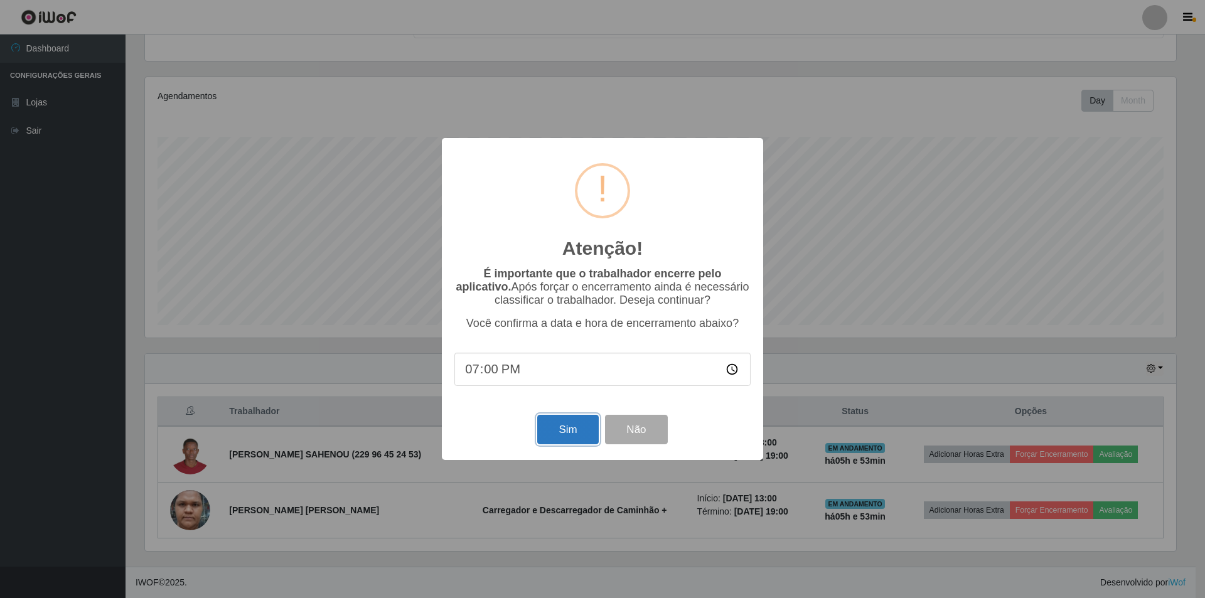
click at [581, 435] on button "Sim" at bounding box center [567, 429] width 61 height 29
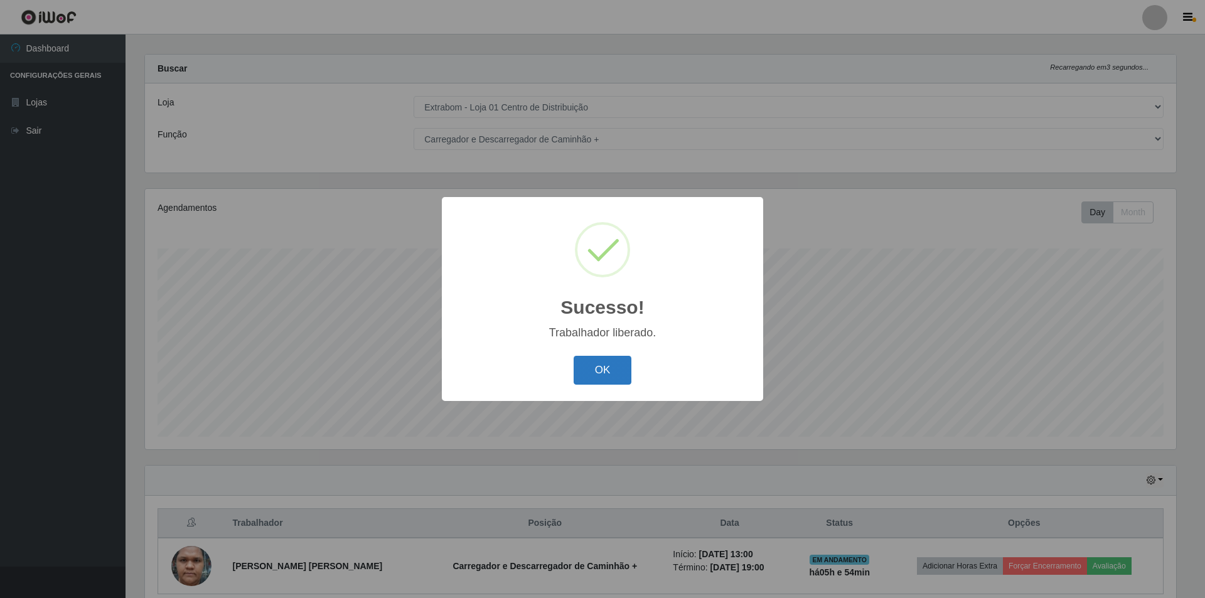
click at [614, 380] on button "OK" at bounding box center [602, 370] width 58 height 29
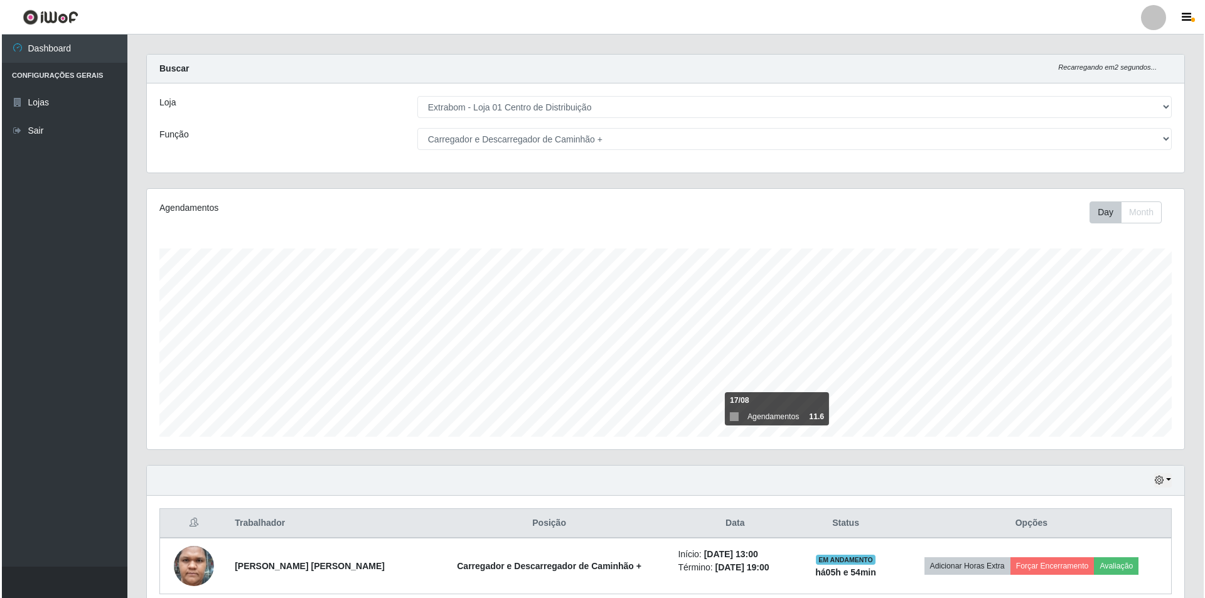
scroll to position [68, 0]
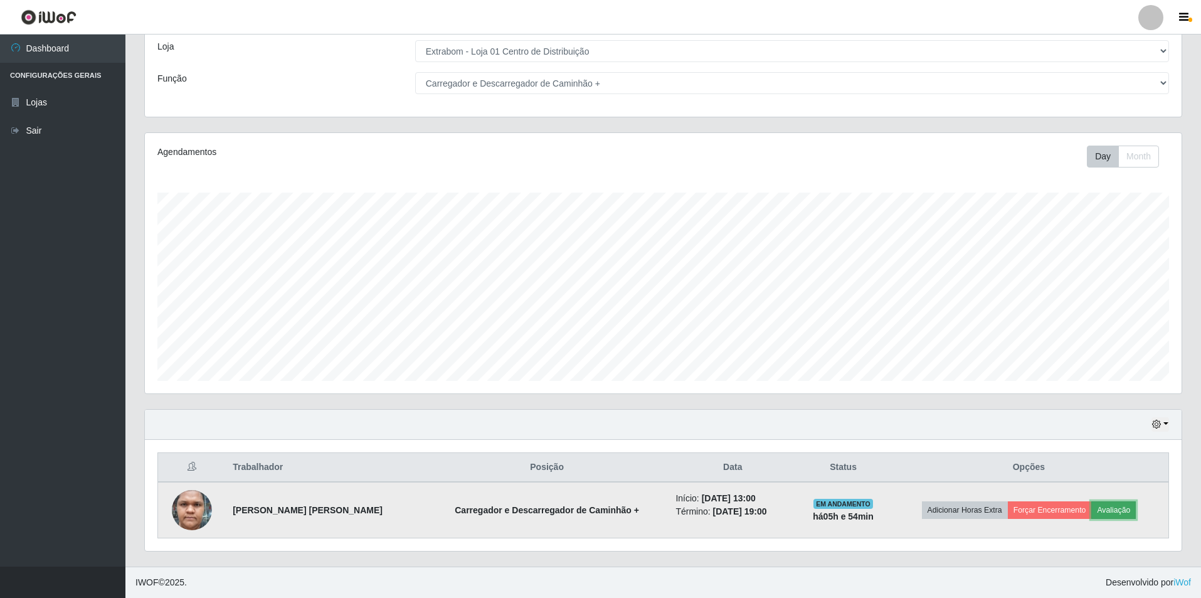
click at [1112, 506] on button "Avaliação" at bounding box center [1114, 510] width 45 height 18
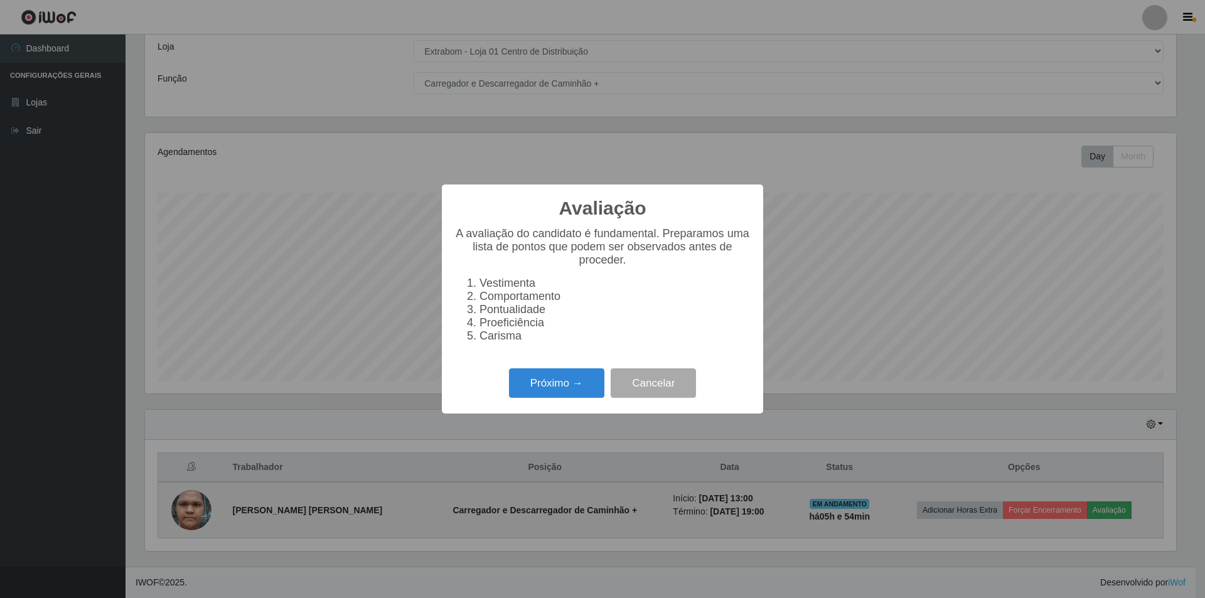
scroll to position [260, 1031]
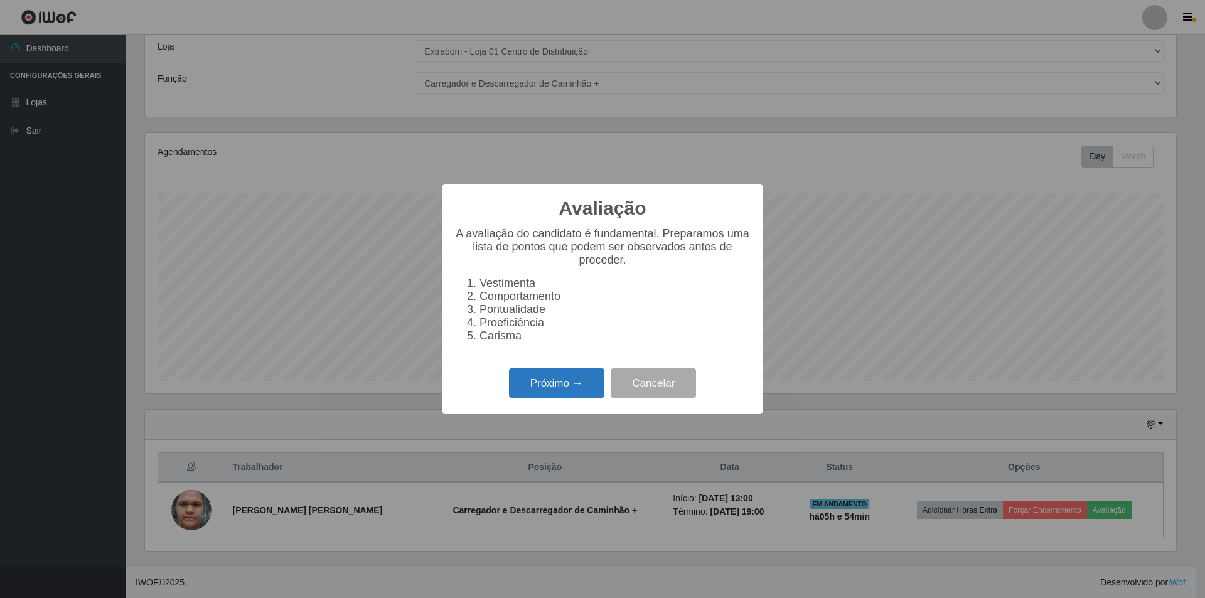
click at [559, 388] on button "Próximo →" at bounding box center [556, 382] width 95 height 29
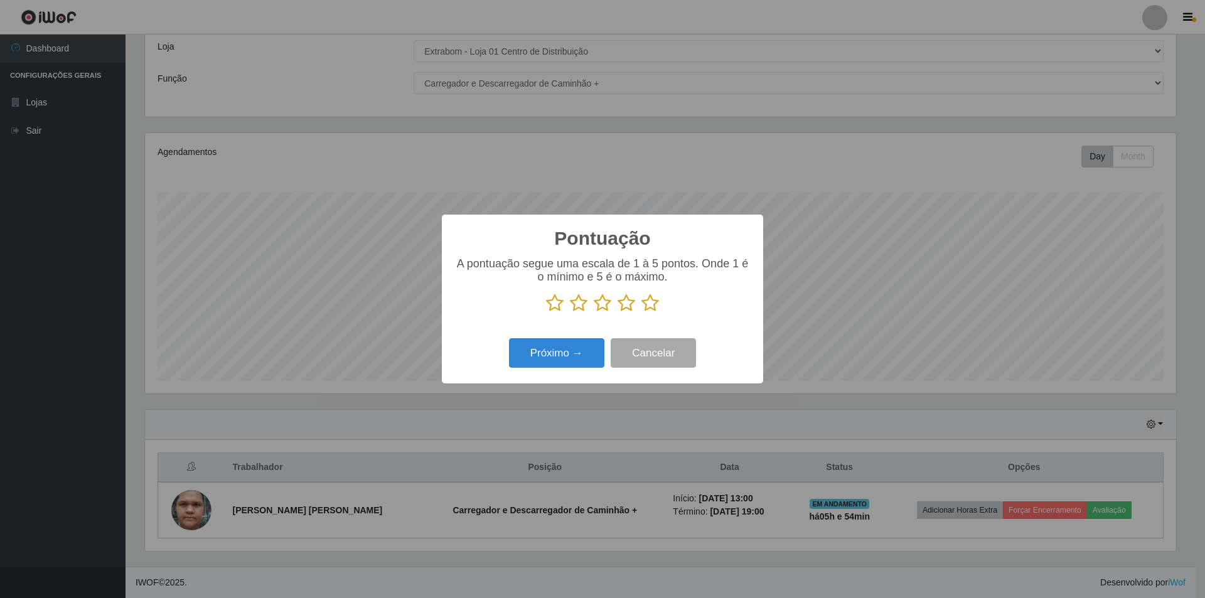
click at [578, 304] on icon at bounding box center [579, 303] width 18 height 19
click at [570, 312] on input "radio" at bounding box center [570, 312] width 0 height 0
click at [679, 353] on button "Cancelar" at bounding box center [652, 352] width 85 height 29
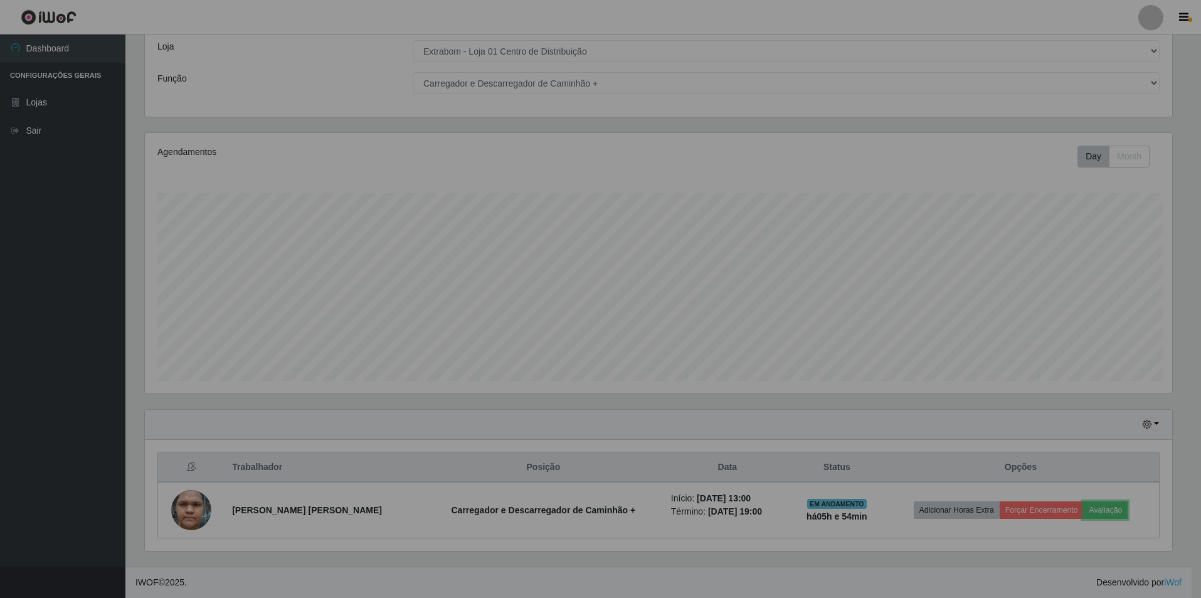
scroll to position [260, 1037]
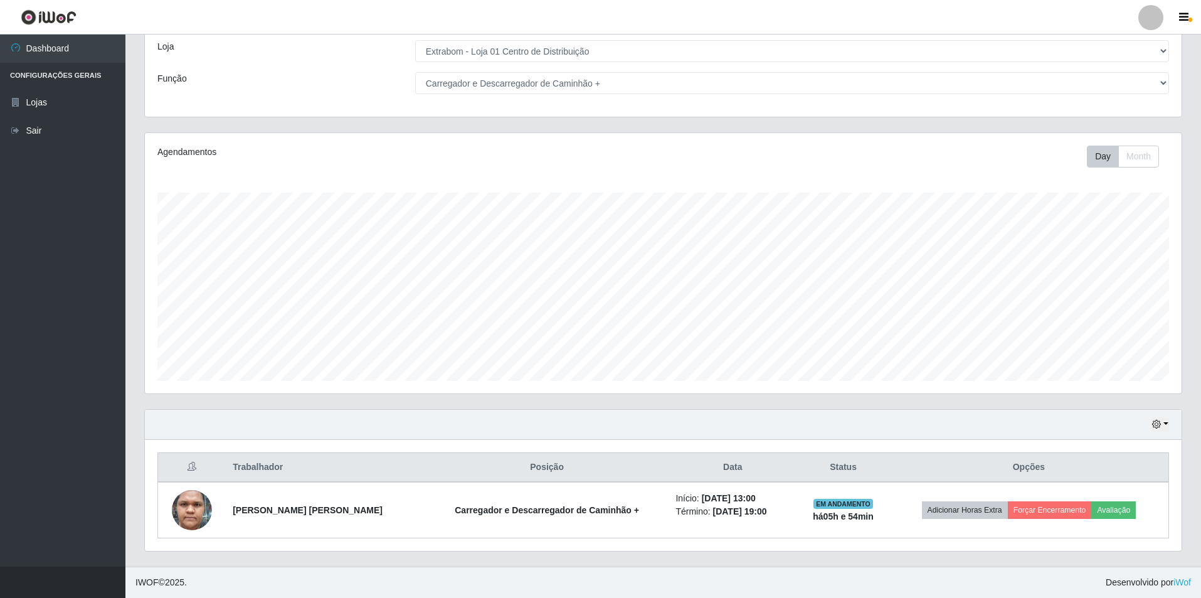
click at [956, 471] on th "Opções" at bounding box center [1030, 467] width 280 height 29
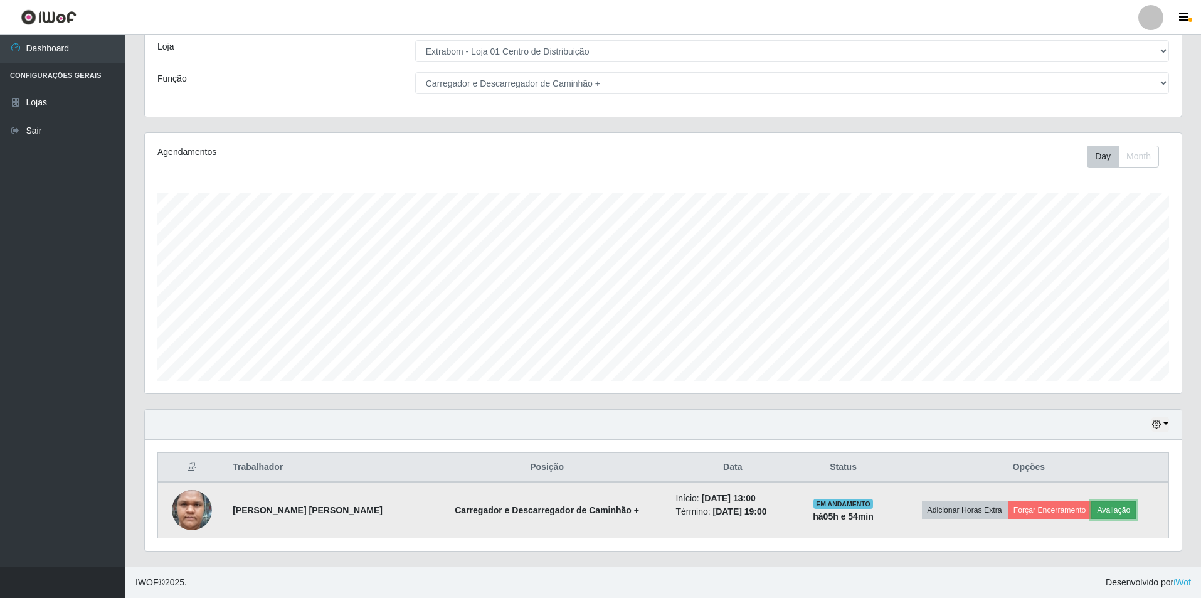
click at [1122, 509] on button "Avaliação" at bounding box center [1114, 510] width 45 height 18
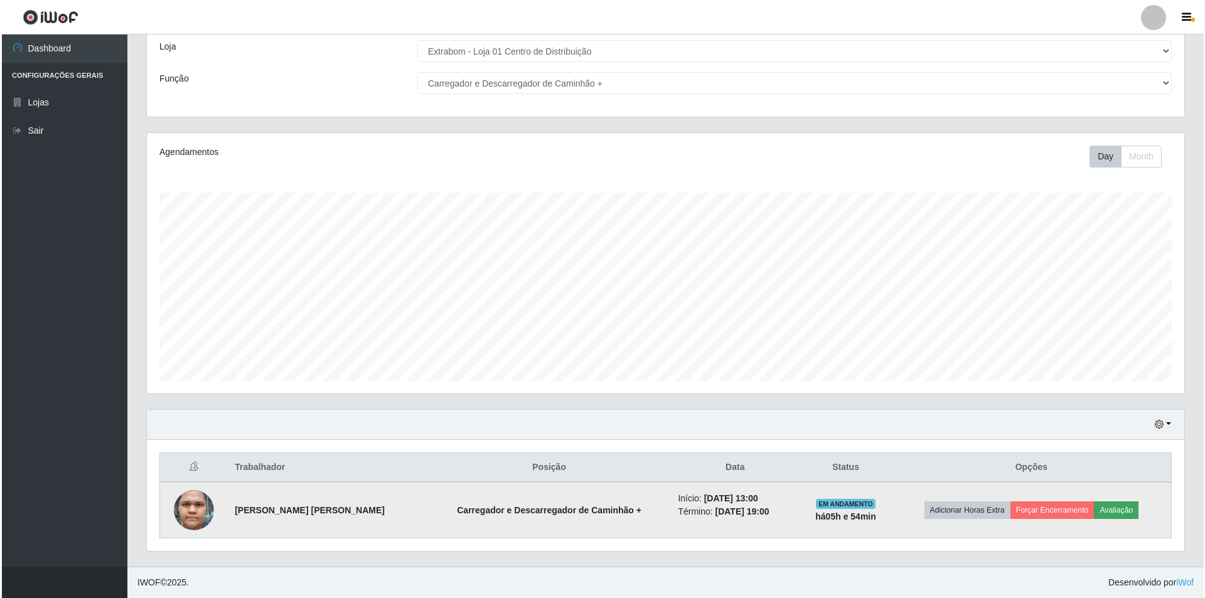
scroll to position [260, 1031]
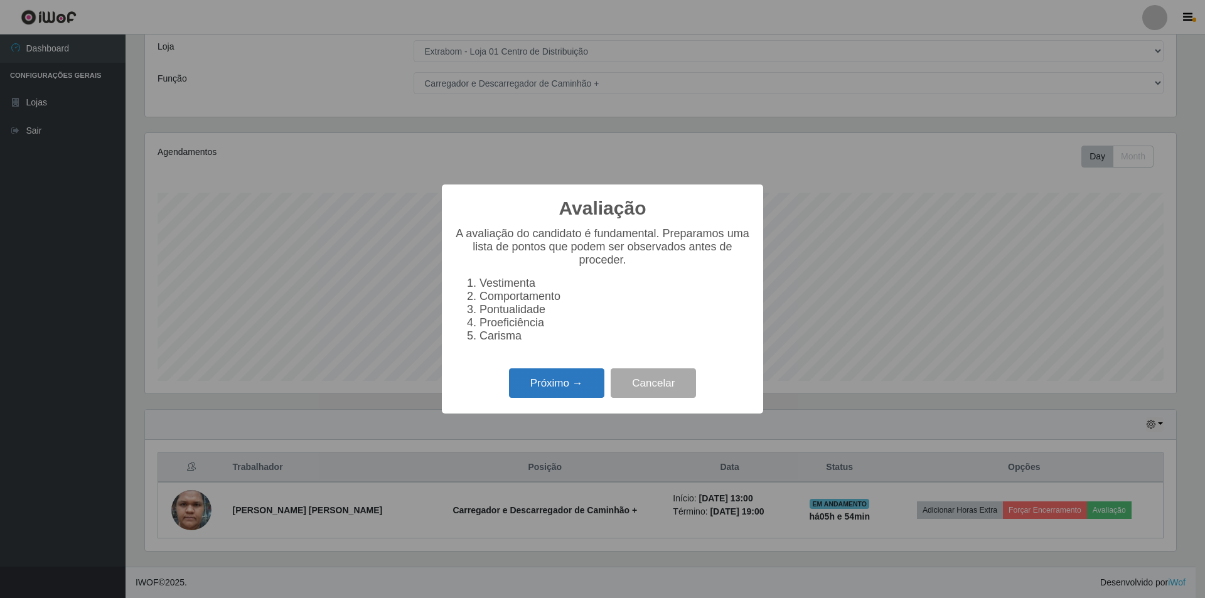
click at [586, 385] on button "Próximo →" at bounding box center [556, 382] width 95 height 29
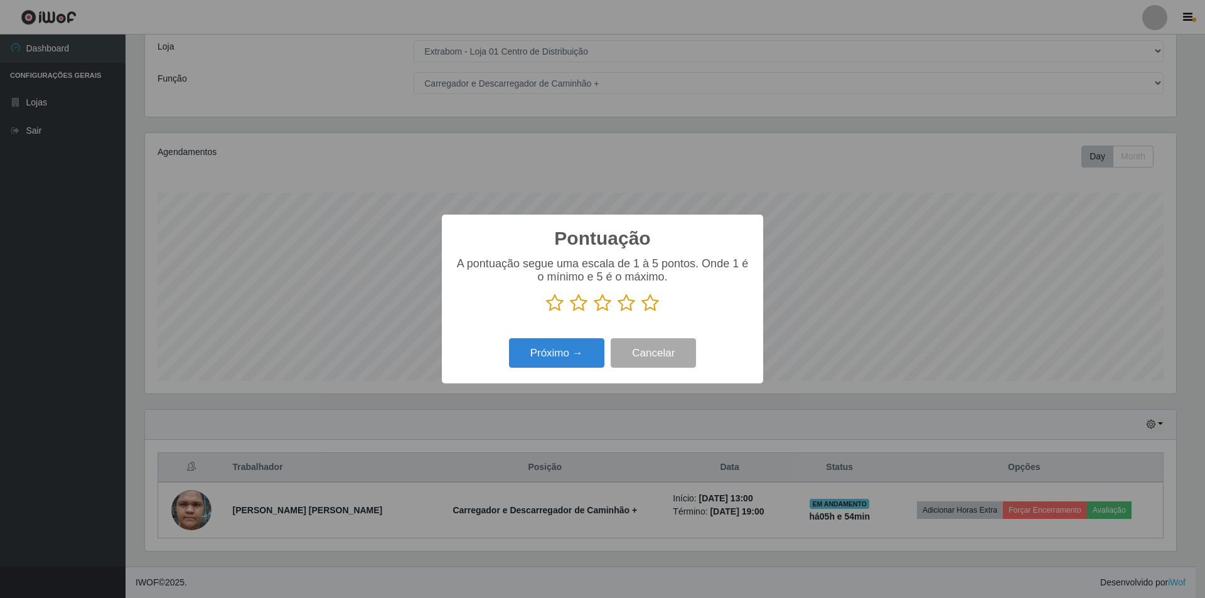
scroll to position [627141, 626371]
click at [579, 309] on icon at bounding box center [579, 303] width 18 height 19
click at [570, 312] on input "radio" at bounding box center [570, 312] width 0 height 0
click at [570, 354] on button "Próximo →" at bounding box center [556, 352] width 95 height 29
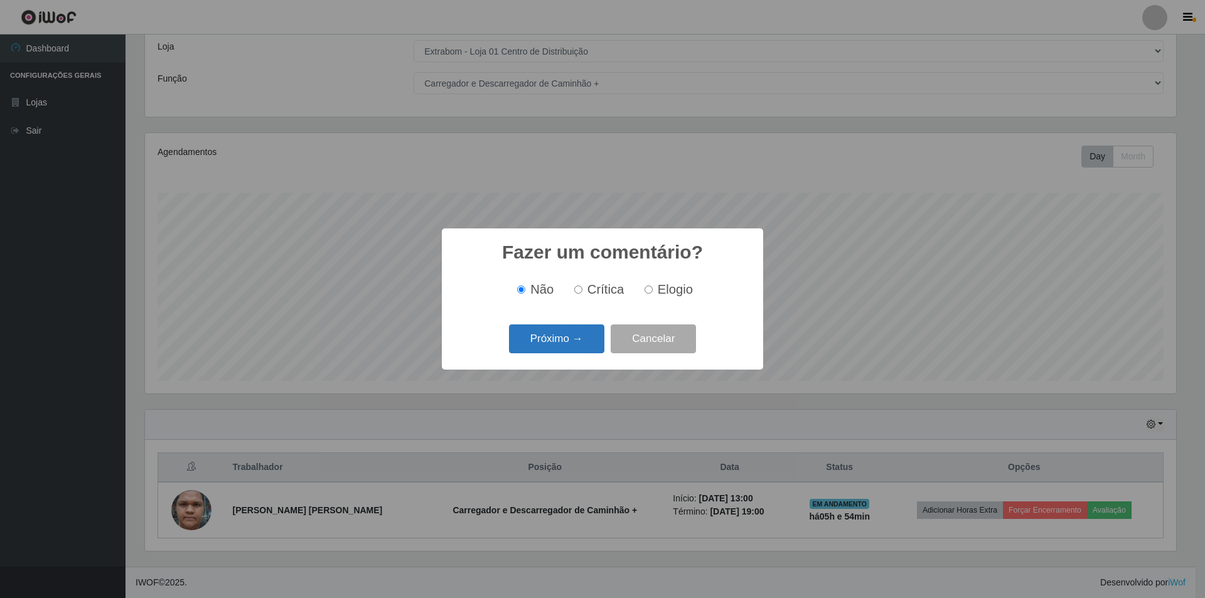
click at [572, 338] on button "Próximo →" at bounding box center [556, 338] width 95 height 29
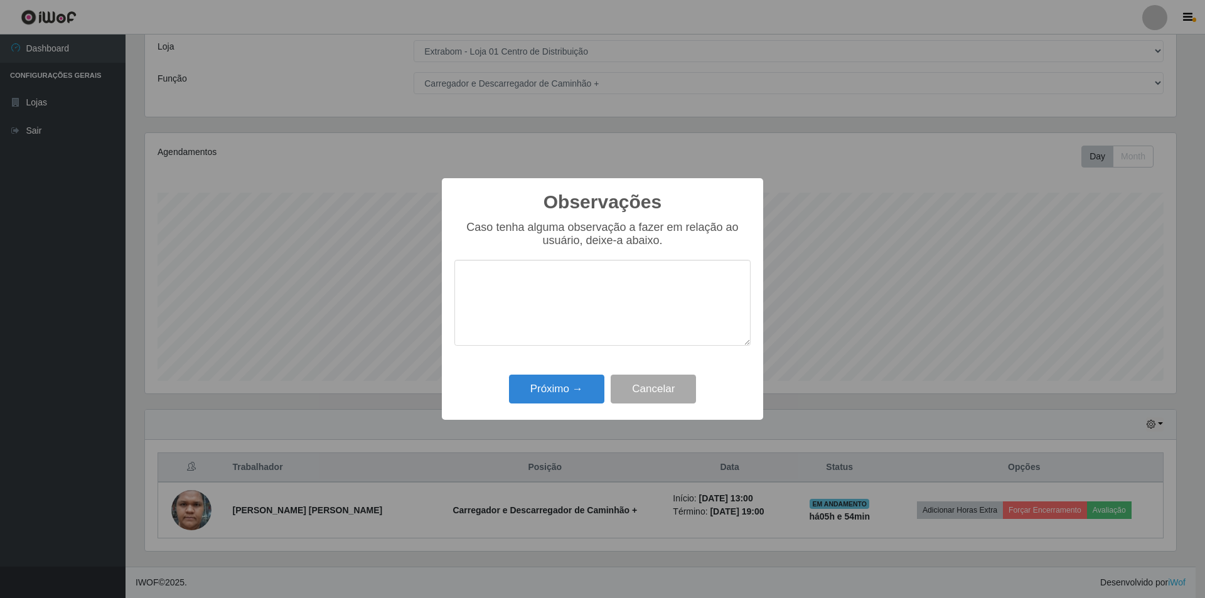
click at [532, 280] on textarea at bounding box center [602, 303] width 296 height 86
type textarea "ba"
click at [666, 386] on button "Cancelar" at bounding box center [652, 389] width 85 height 29
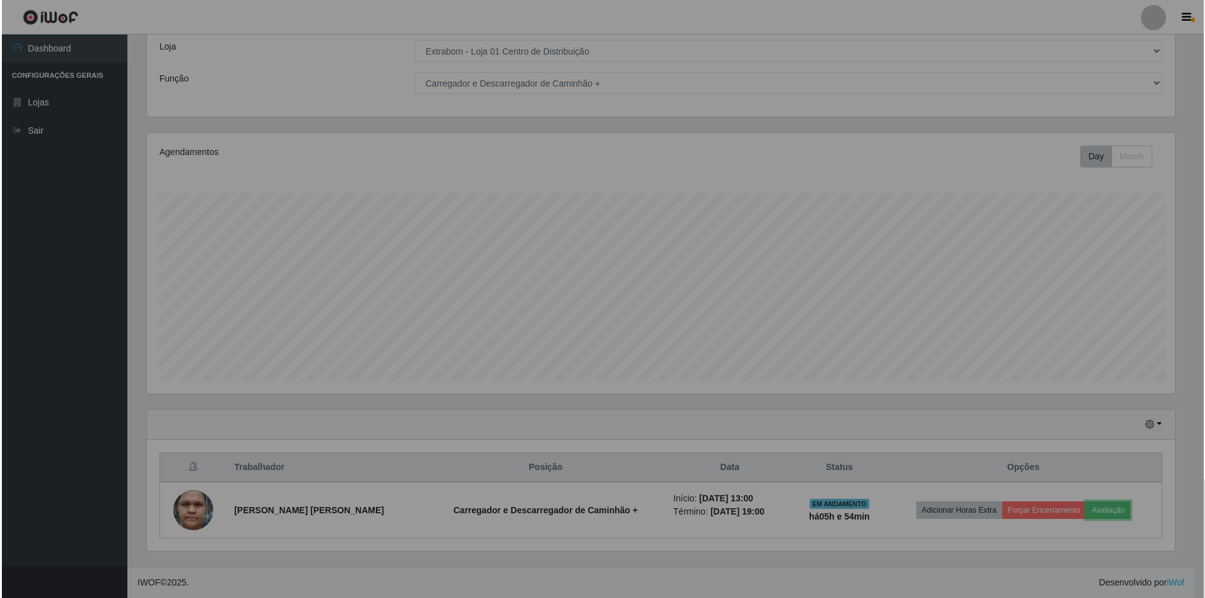
scroll to position [260, 1037]
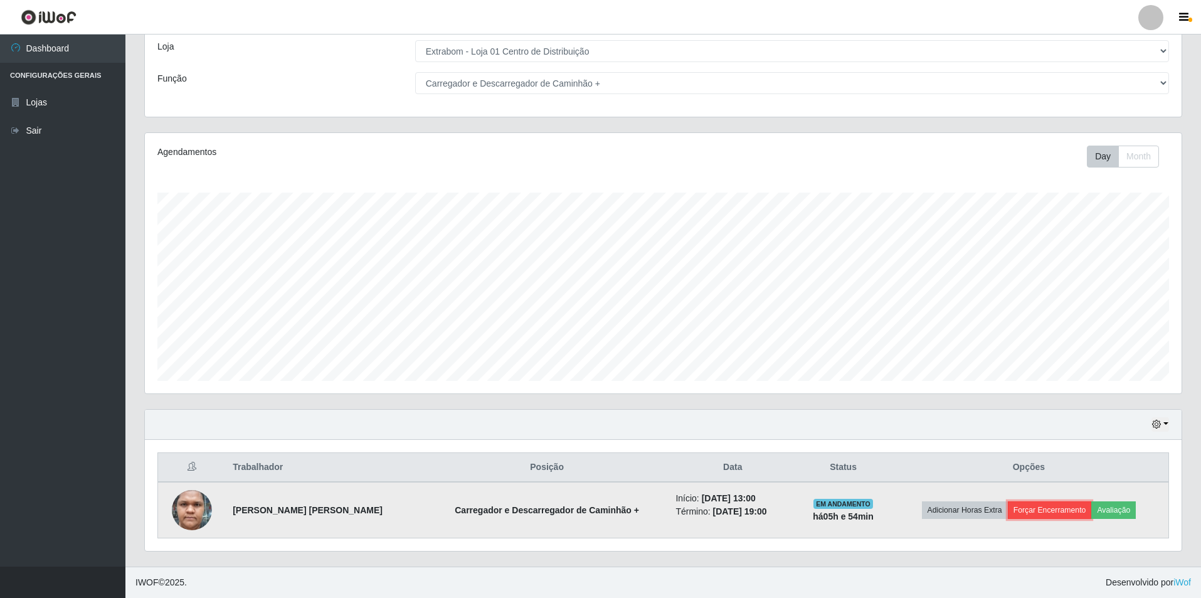
click at [1055, 507] on button "Forçar Encerramento" at bounding box center [1050, 510] width 84 height 18
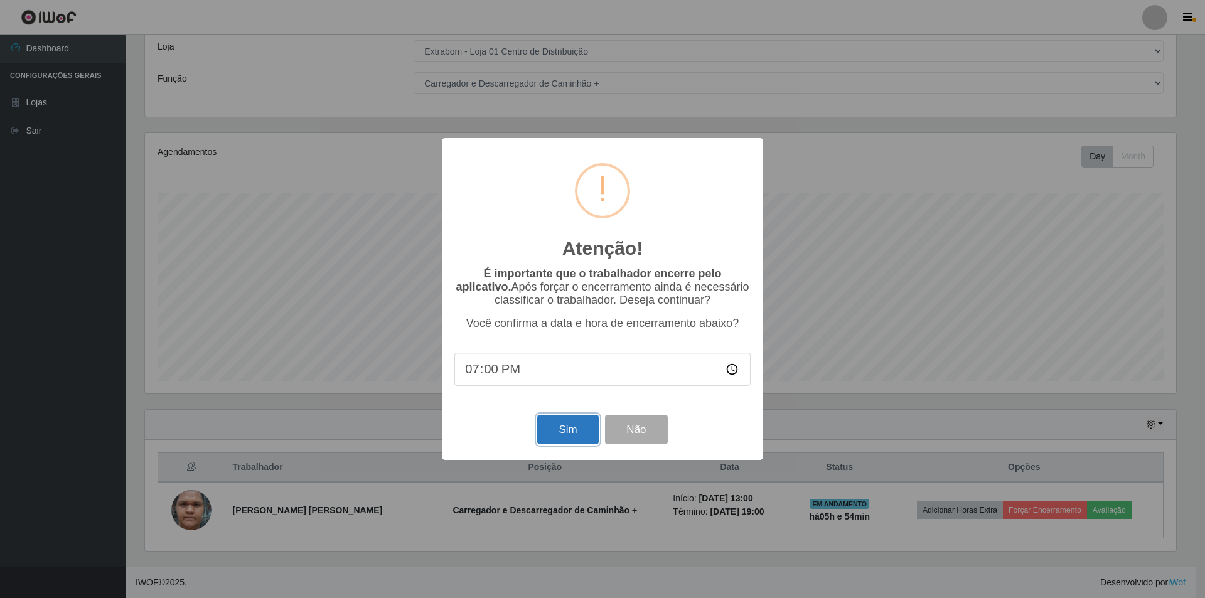
click at [579, 431] on button "Sim" at bounding box center [567, 429] width 61 height 29
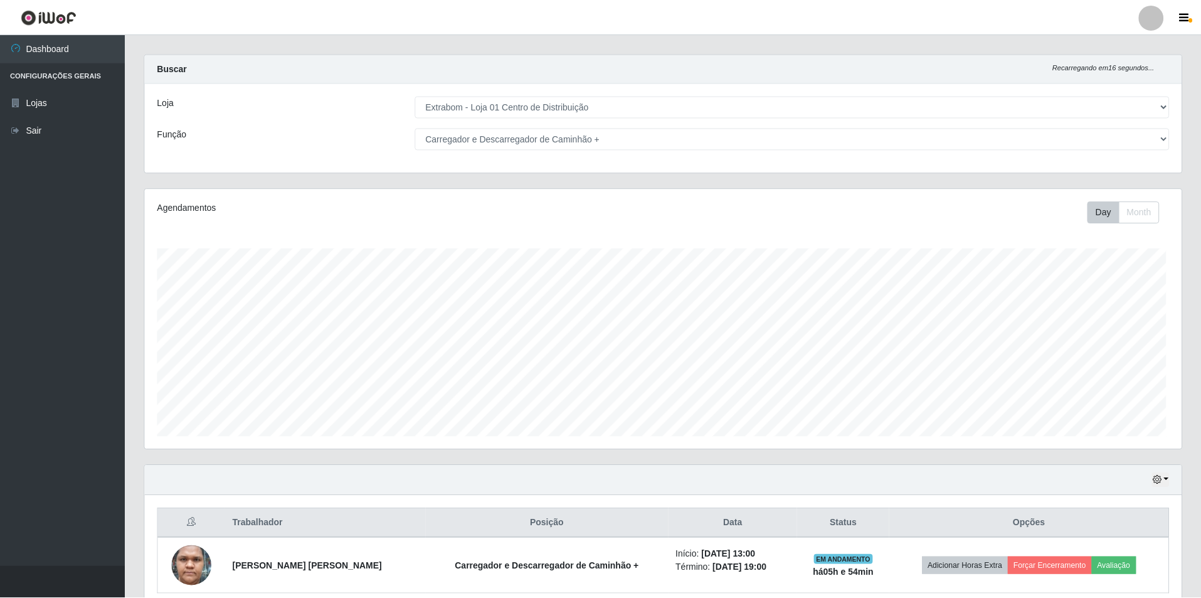
scroll to position [0, 0]
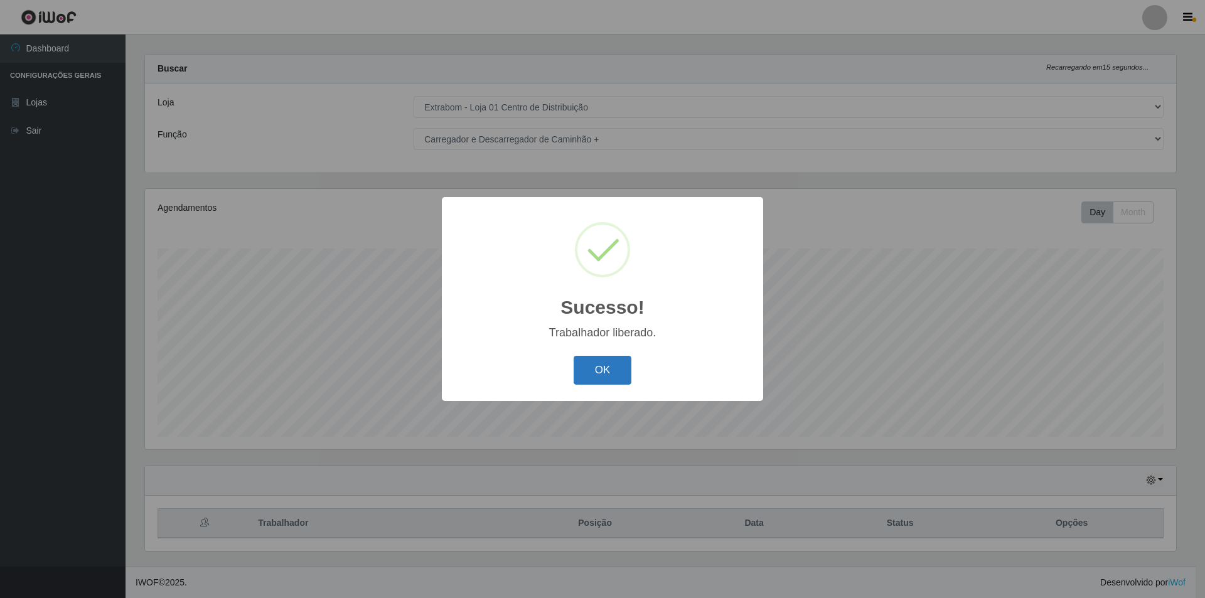
click at [589, 370] on button "OK" at bounding box center [602, 370] width 58 height 29
